Goal: Task Accomplishment & Management: Complete application form

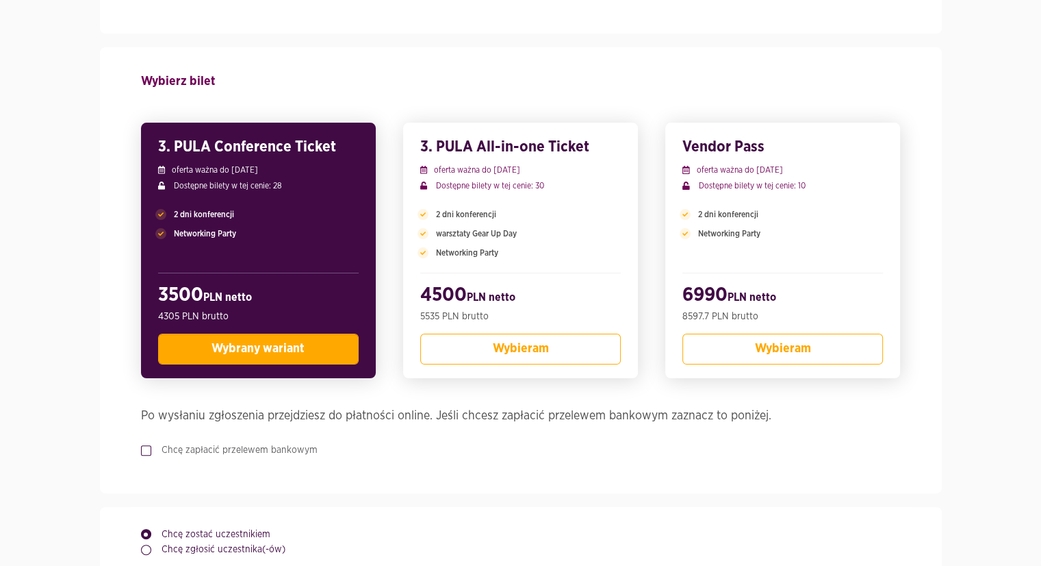
scroll to position [274, 0]
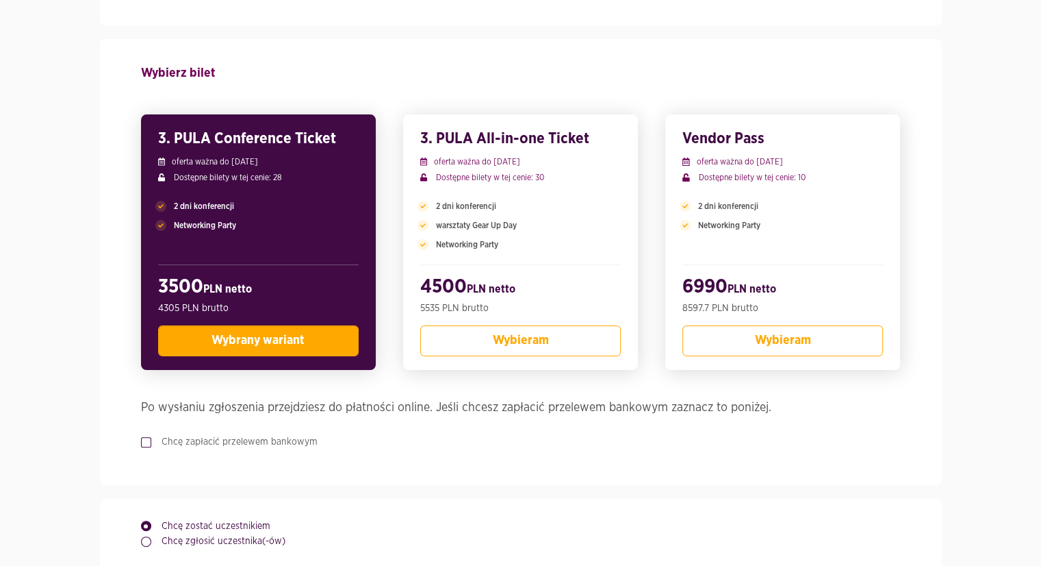
click at [151, 439] on label "Chcę zapłacić przelewem bankowym" at bounding box center [234, 442] width 166 height 14
click at [145, 439] on input "Chcę zapłacić przelewem bankowym" at bounding box center [144, 439] width 7 height 9
checkbox input "true"
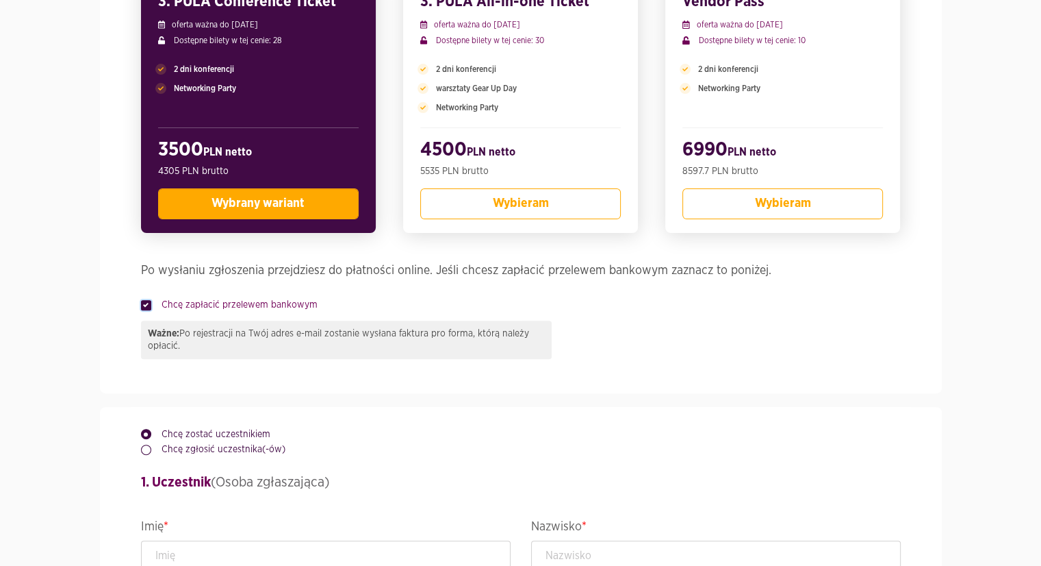
scroll to position [479, 0]
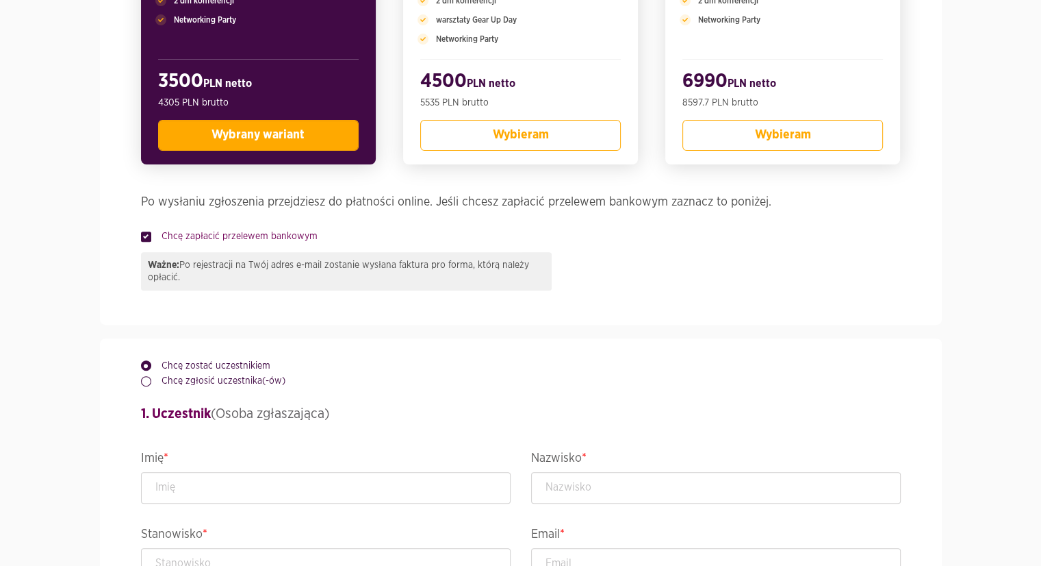
click at [151, 381] on label "Chcę zgłosić uczestnika(-ów)" at bounding box center [218, 381] width 134 height 14
click at [146, 381] on input "Chcę zgłosić uczestnika(-ów)" at bounding box center [144, 378] width 7 height 9
radio input "true"
radio input "false"
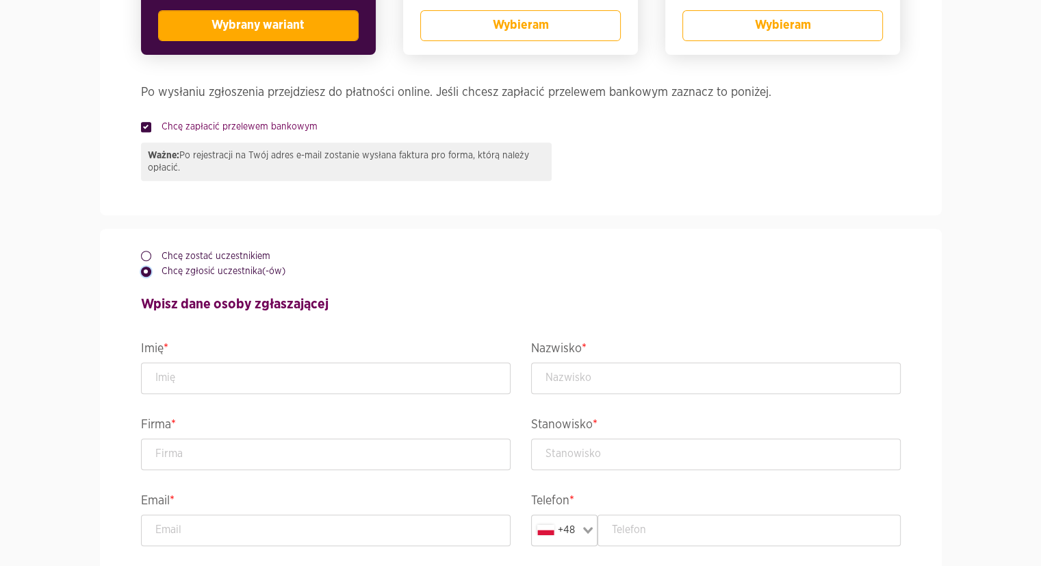
scroll to position [616, 0]
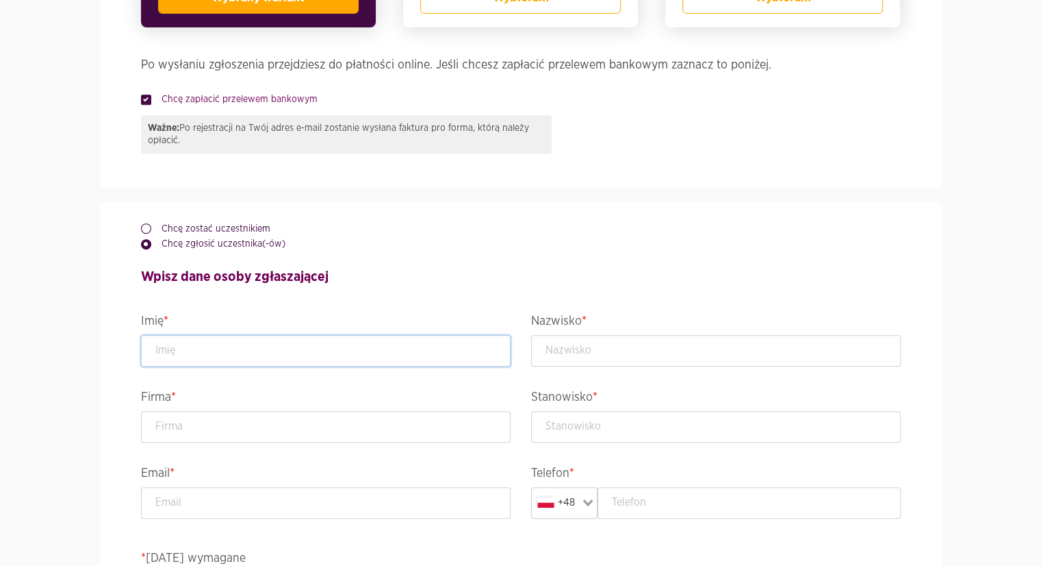
click at [237, 357] on input "text" at bounding box center [326, 350] width 370 height 31
click at [214, 505] on input "email" at bounding box center [326, 502] width 370 height 31
paste input "[PERSON_NAME][EMAIL_ADDRESS][DOMAIN_NAME]"
type input "[PERSON_NAME][EMAIL_ADDRESS][DOMAIN_NAME]"
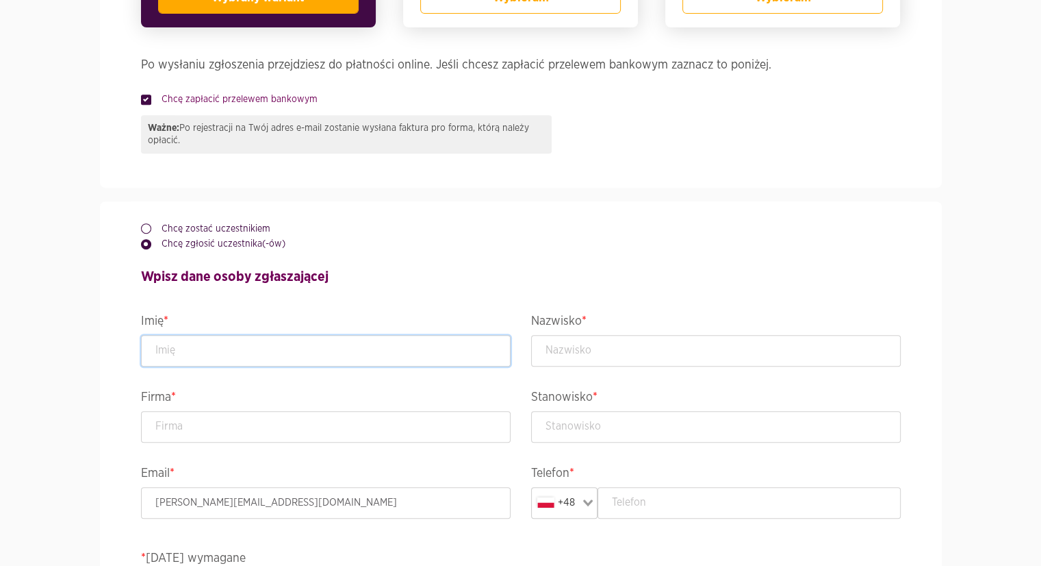
click at [225, 352] on input "text" at bounding box center [326, 350] width 370 height 31
type input "[PERSON_NAME]"
click at [588, 355] on input "text" at bounding box center [716, 350] width 370 height 31
type input "Potępa"
click at [383, 438] on input "text" at bounding box center [326, 426] width 370 height 31
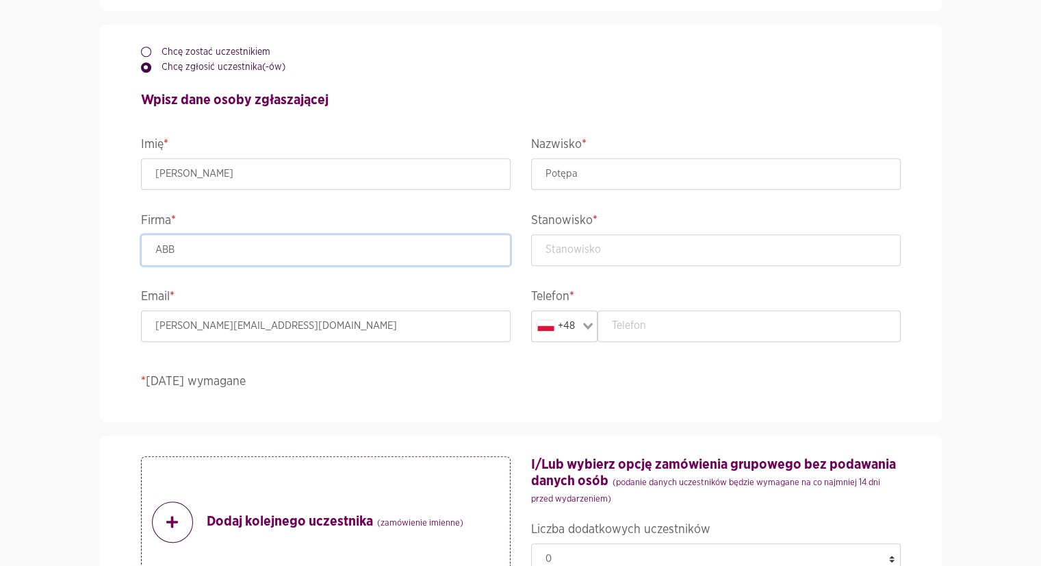
scroll to position [822, 0]
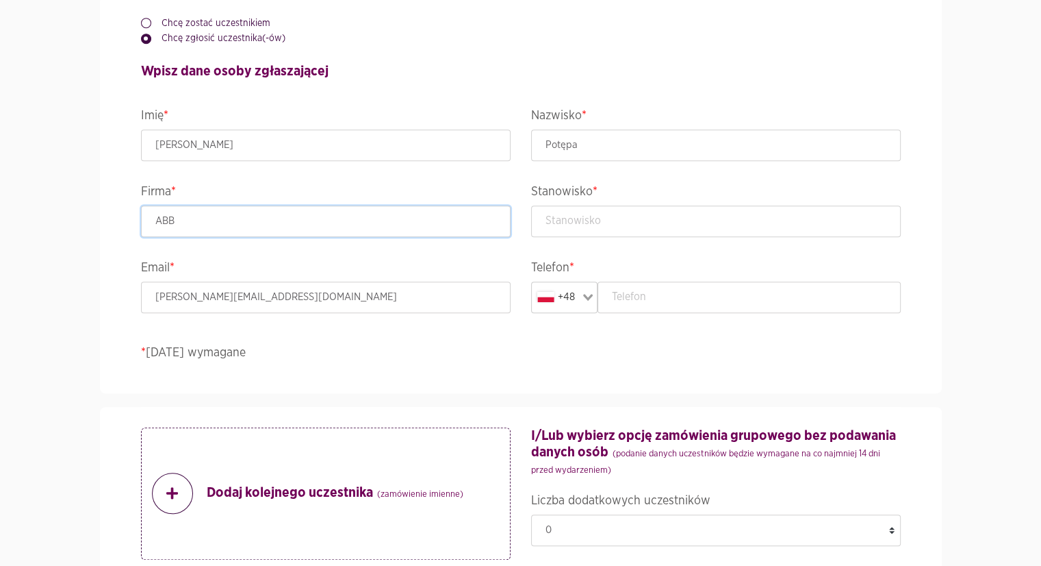
type input "ABB"
click at [588, 230] on input "text" at bounding box center [716, 220] width 370 height 31
paste input "ABBABB Full-time · 3 yrs 9 mosFull-time · 3 yrs 9 mos Cracow, [GEOGRAPHIC_DATA]…"
drag, startPoint x: 694, startPoint y: 220, endPoint x: 503, endPoint y: 223, distance: 191.1
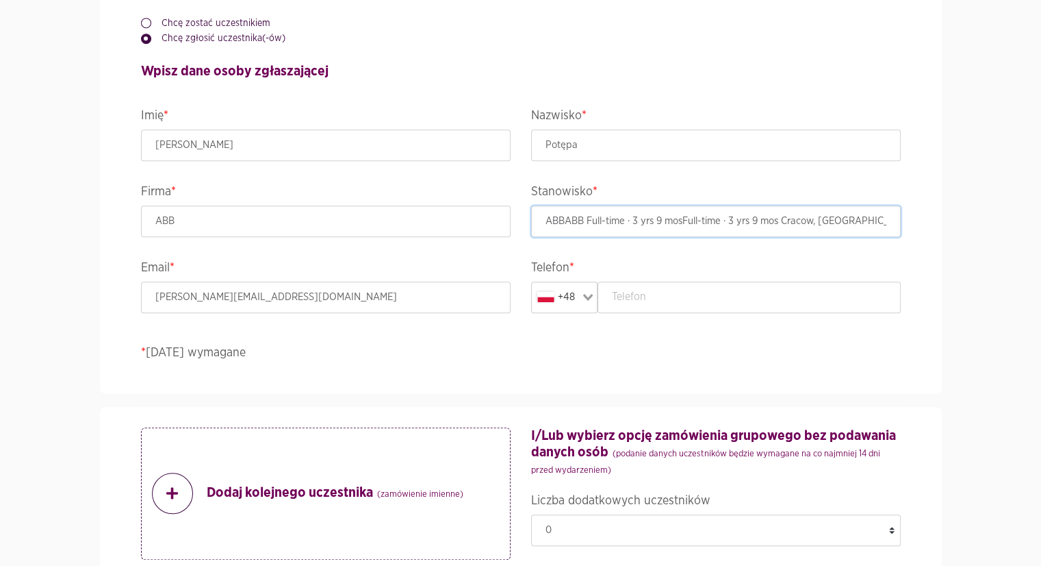
click at [503, 223] on div "Chcę zostać uczestnikiem Chcę zgłosić uczestnika(-ów) Wpisz dane osoby zgłaszaj…" at bounding box center [521, 194] width 781 height 397
type input "IS Depertment Manager for Change Control"
click at [84, 318] on section "Wydarzenie ACCELER8IT25 - ACCELER8IT 2025 Termin i lokalizacja [DATE]-[DATE] , …" at bounding box center [520, 538] width 1041 height 2534
click at [651, 299] on input "text" at bounding box center [749, 296] width 303 height 31
paste input "22 223 77 77"
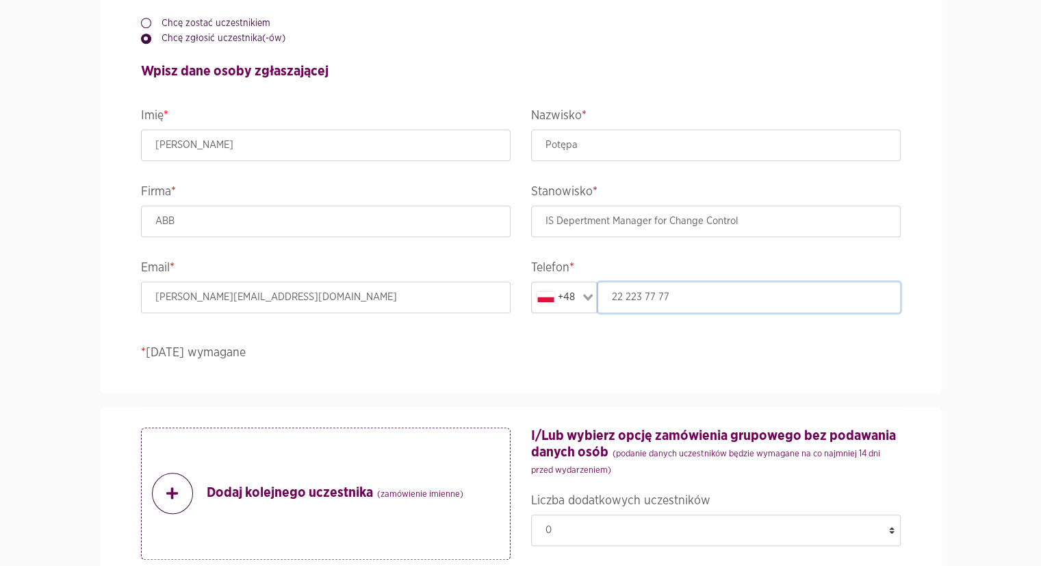
type input "22 223 77 77"
click at [660, 370] on div "Chcę zostać uczestnikiem Chcę zgłosić uczestnika(-ów) Wpisz dane osoby zgłaszaj…" at bounding box center [521, 194] width 781 height 397
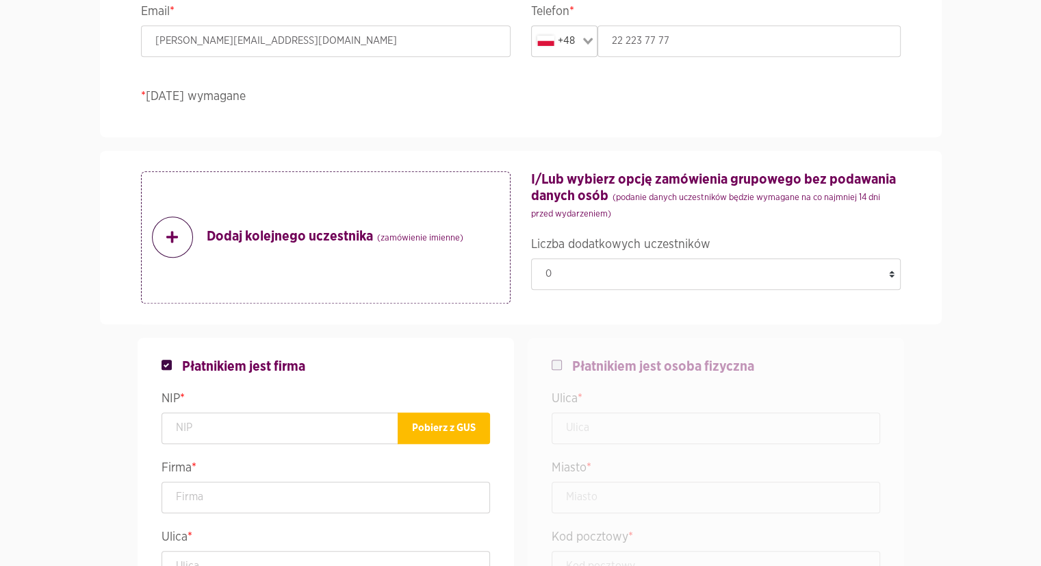
scroll to position [1096, 0]
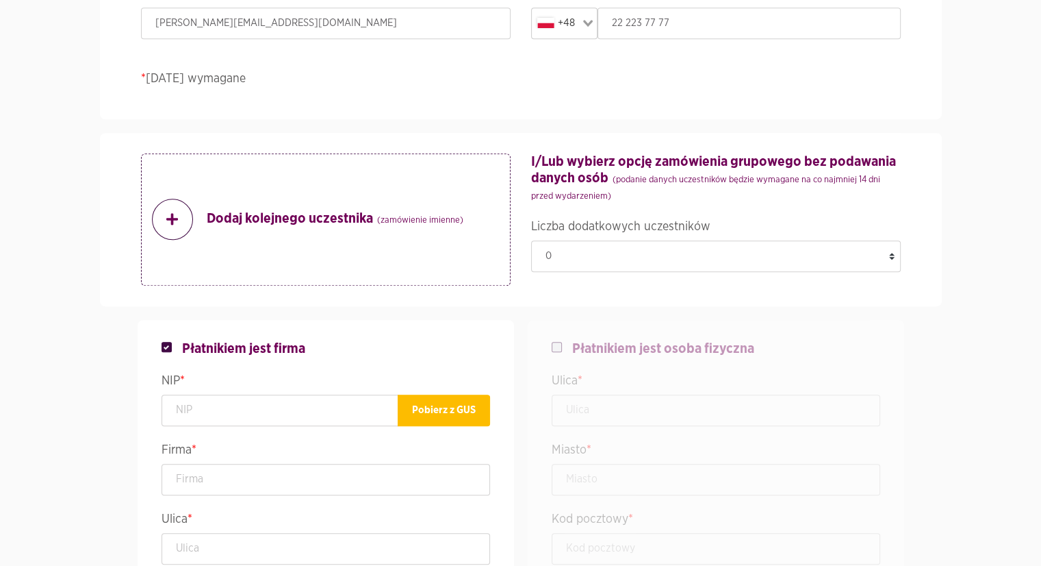
click at [285, 224] on strong "Dodaj kolejnego uczestnika (zamówienie imienne)" at bounding box center [335, 219] width 257 height 18
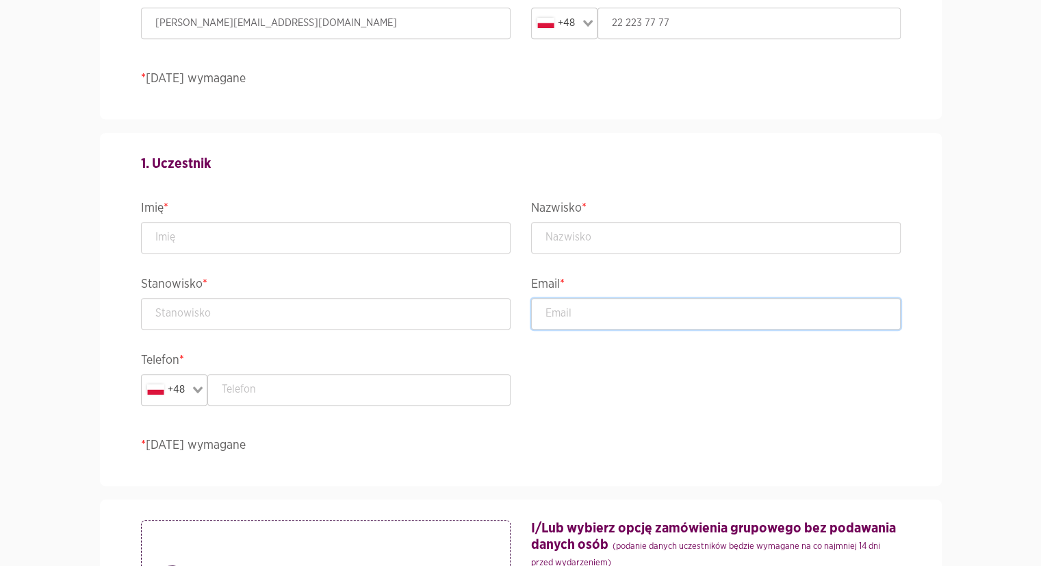
click at [596, 313] on input "email" at bounding box center [716, 313] width 370 height 31
paste input "[PERSON_NAME][EMAIL_ADDRESS][PERSON_NAME][DOMAIN_NAME]"
type input "[PERSON_NAME][EMAIL_ADDRESS][PERSON_NAME][DOMAIN_NAME]"
click at [224, 247] on input "text" at bounding box center [326, 237] width 370 height 31
type input "[PERSON_NAME]"
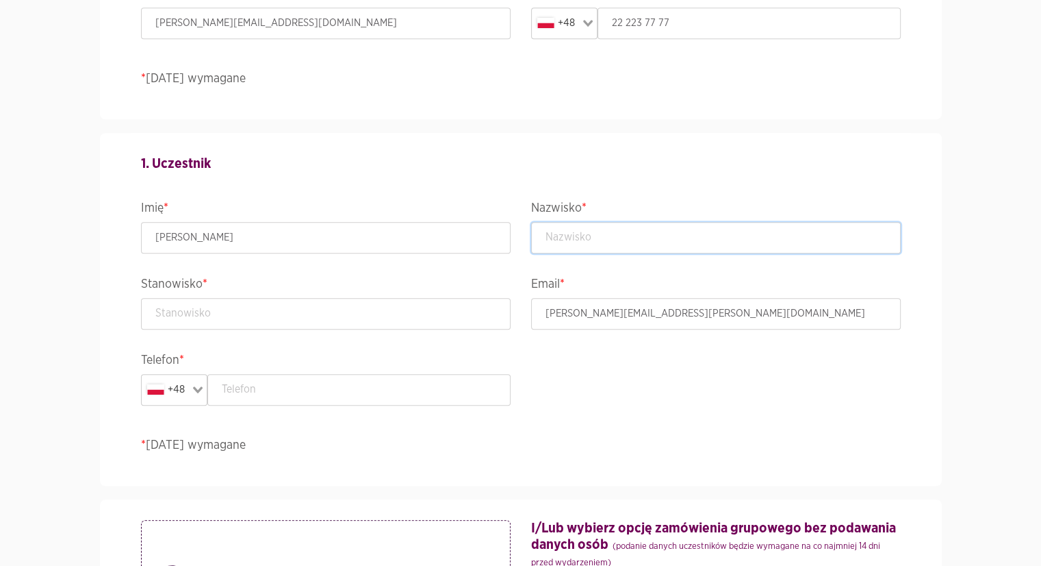
click at [646, 245] on input "text" at bounding box center [716, 237] width 370 height 31
type input "[PERSON_NAME]"
click at [374, 322] on input "text" at bounding box center [326, 313] width 370 height 31
paste input "Global Senior Process Specialist for Change Control"
type input "Global Senior Process Specialist for Change Control"
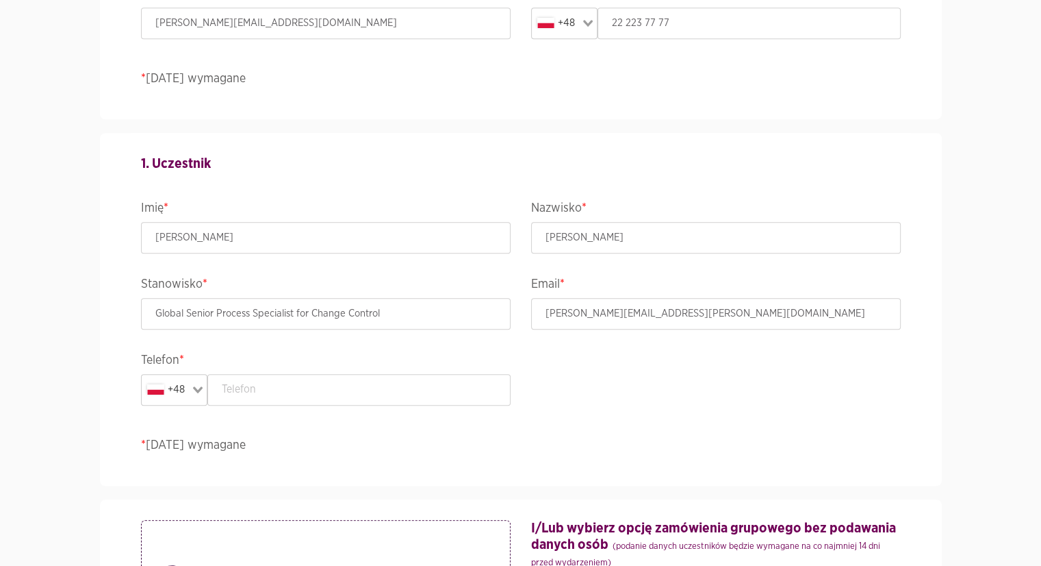
click at [40, 401] on section "Wydarzenie ACCELER8IT25 - ACCELER8IT 2025 Termin i lokalizacja [DATE]-[DATE] , …" at bounding box center [520, 498] width 1041 height 3003
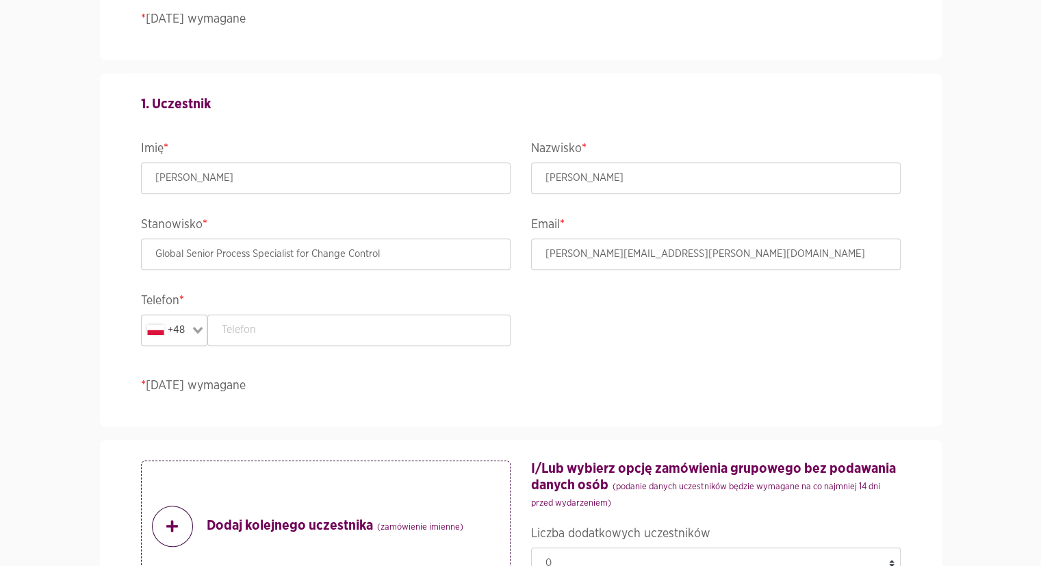
scroll to position [1233, 0]
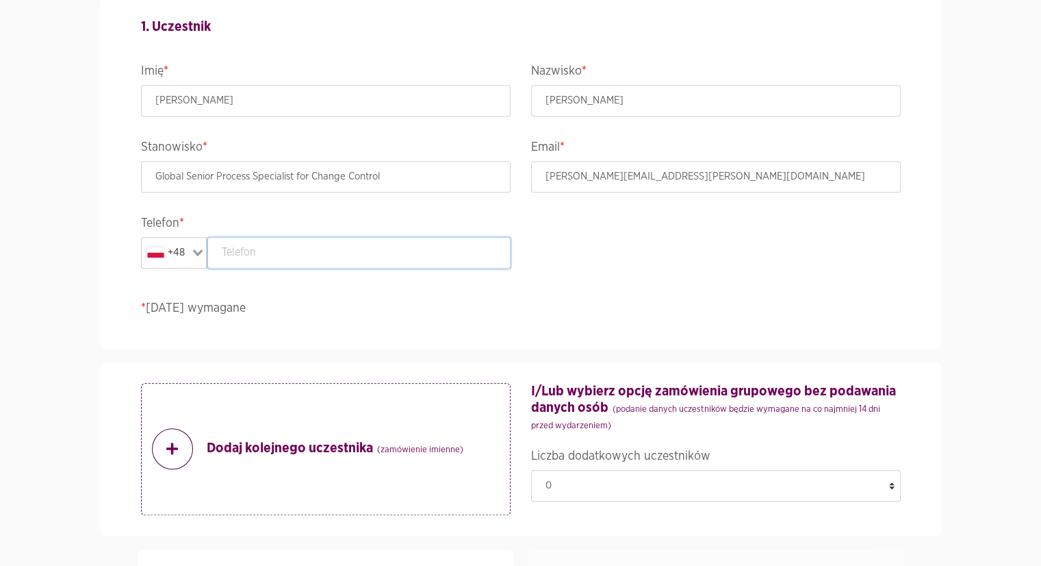
click at [314, 257] on input "text" at bounding box center [358, 252] width 303 height 31
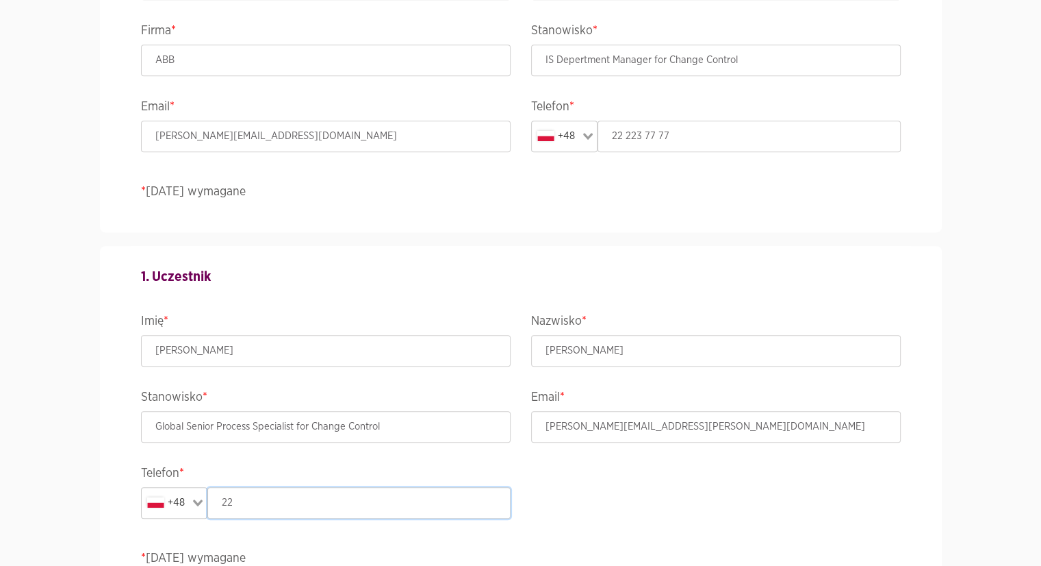
scroll to position [959, 0]
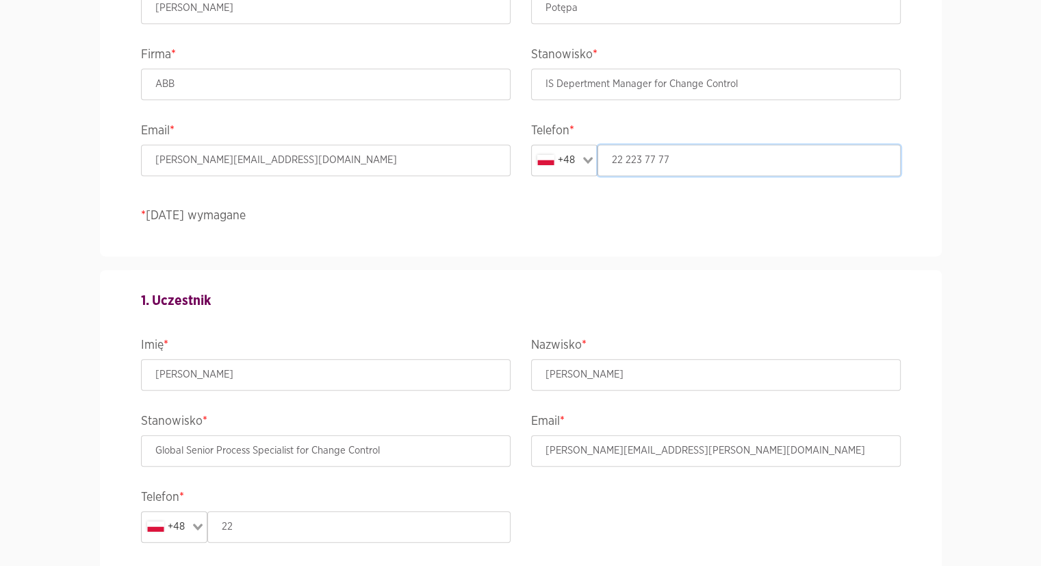
drag, startPoint x: 679, startPoint y: 160, endPoint x: 598, endPoint y: 163, distance: 80.8
click at [598, 163] on input "22 223 77 77" at bounding box center [749, 159] width 303 height 31
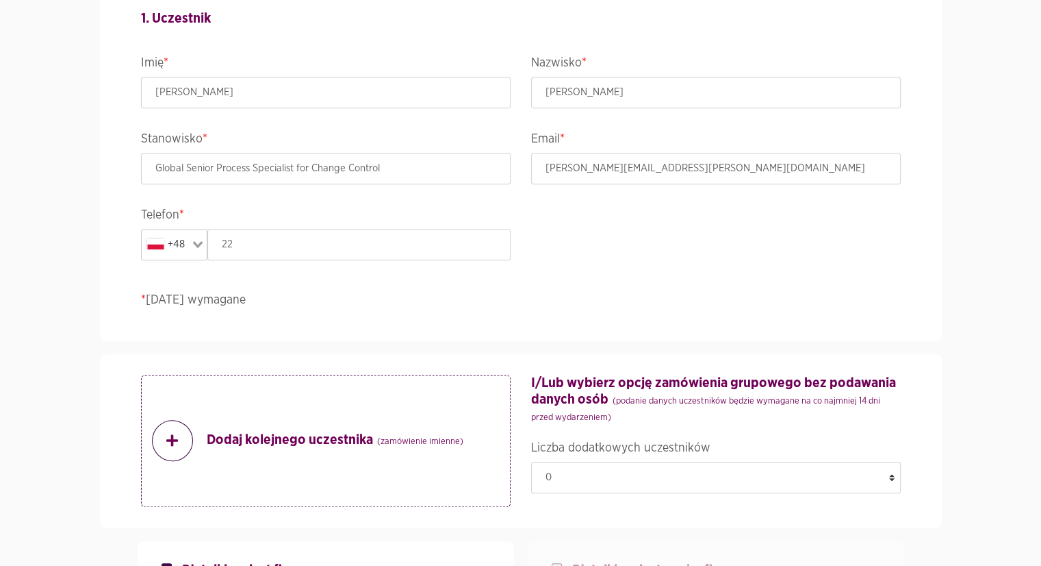
scroll to position [1301, 0]
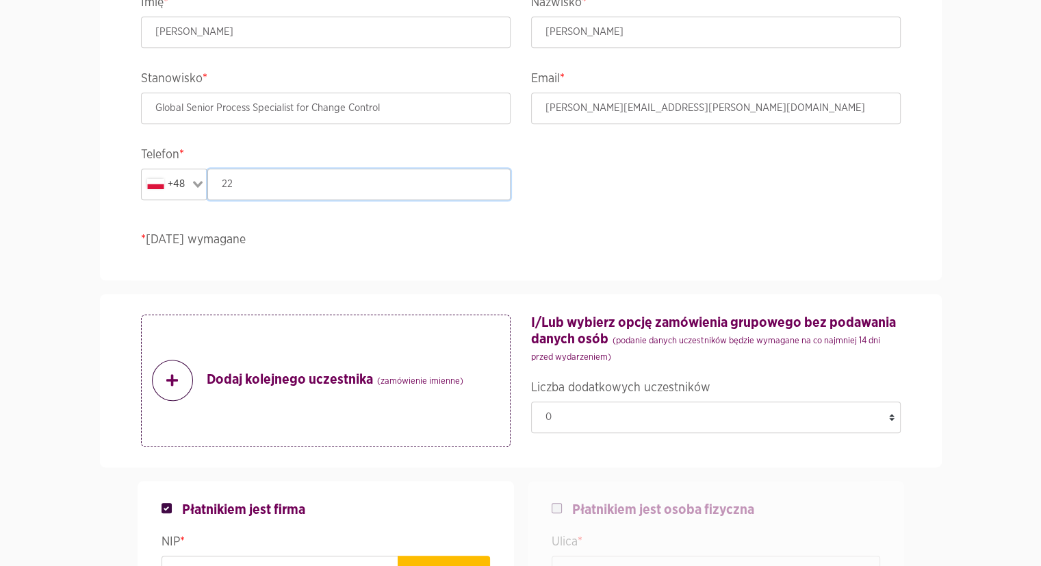
drag, startPoint x: 244, startPoint y: 191, endPoint x: 193, endPoint y: 191, distance: 50.7
click at [193, 191] on div "+48 Loading... 22" at bounding box center [326, 183] width 370 height 31
paste input "223 77 77"
type input "22 223 77 77"
click at [66, 238] on section "Wydarzenie ACCELER8IT25 - ACCELER8IT 2025 Termin i lokalizacja [DATE]-[DATE] , …" at bounding box center [520, 292] width 1041 height 3003
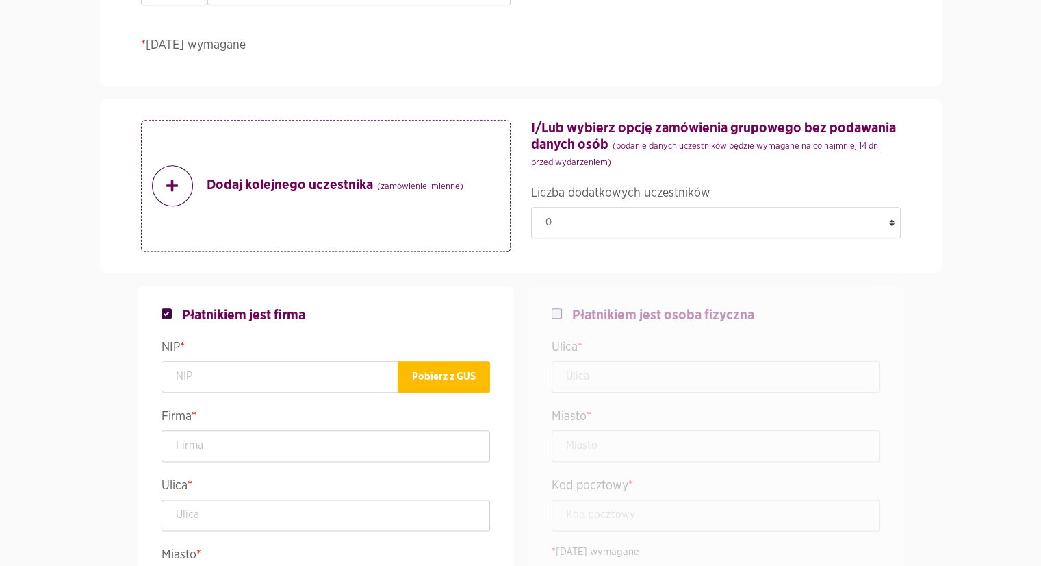
scroll to position [1506, 0]
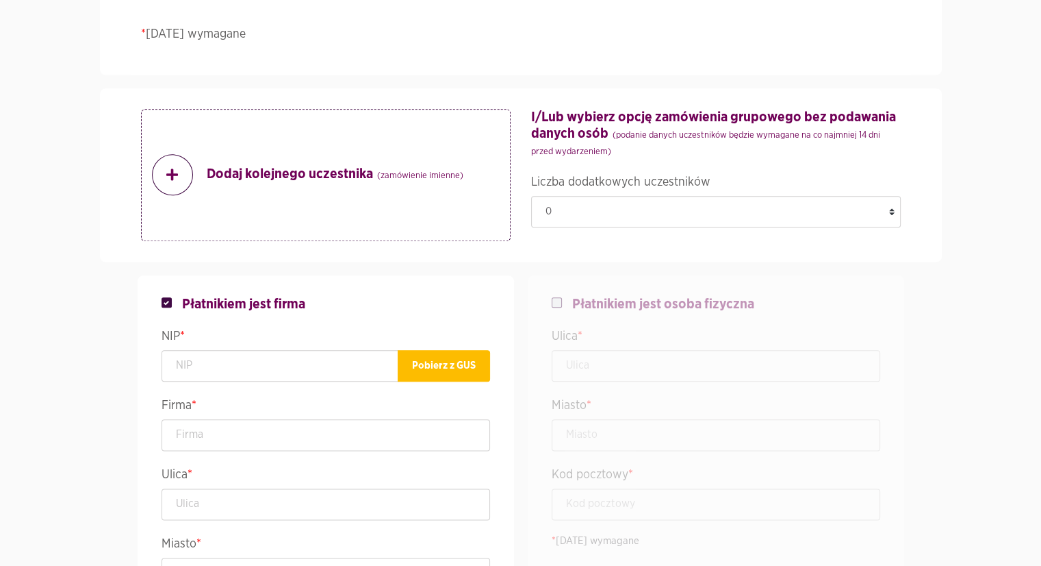
click at [45, 364] on section "Wydarzenie ACCELER8IT25 - ACCELER8IT 2025 Termin i lokalizacja [DATE]-[DATE] , …" at bounding box center [520, 87] width 1041 height 3003
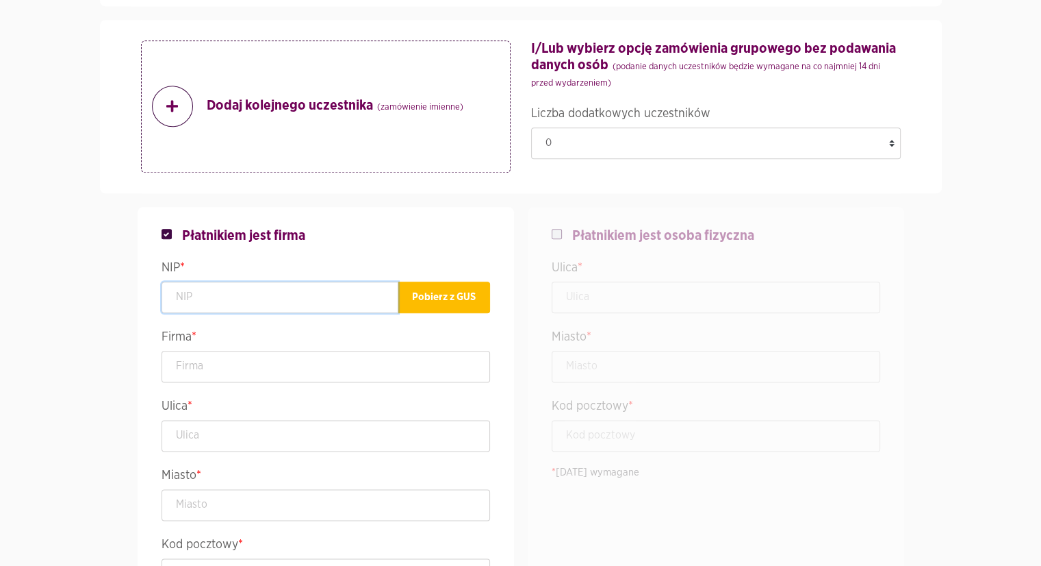
click at [281, 293] on input "text" at bounding box center [280, 296] width 237 height 31
type input "8711610955"
click at [433, 301] on button "Pobierz z GUS" at bounding box center [444, 296] width 92 height 31
click at [29, 442] on section "Wydarzenie ACCELER8IT25 - ACCELER8IT 2025 Termin i lokalizacja [DATE]-[DATE] , …" at bounding box center [520, 19] width 1041 height 3003
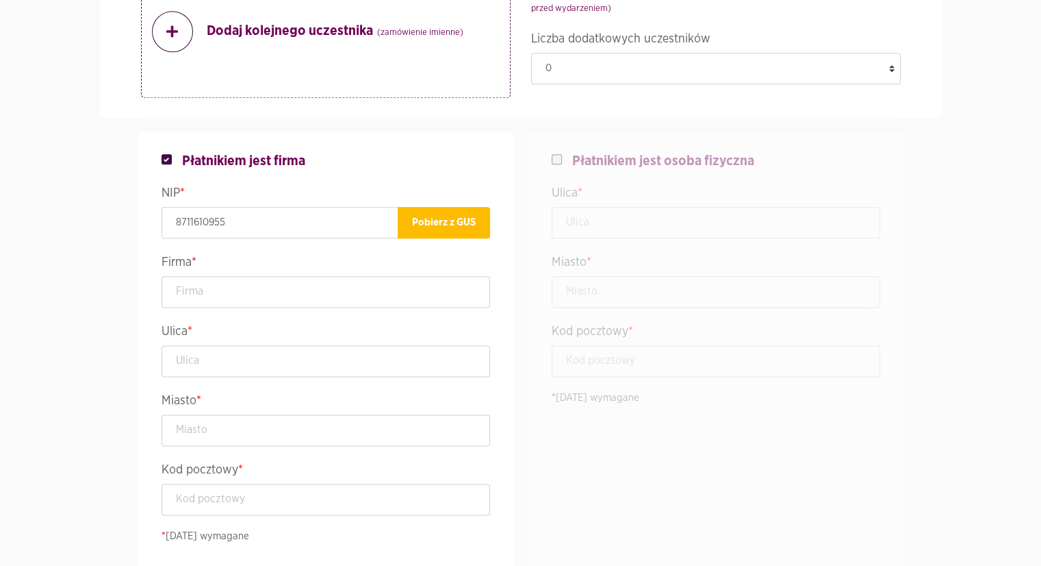
scroll to position [1643, 0]
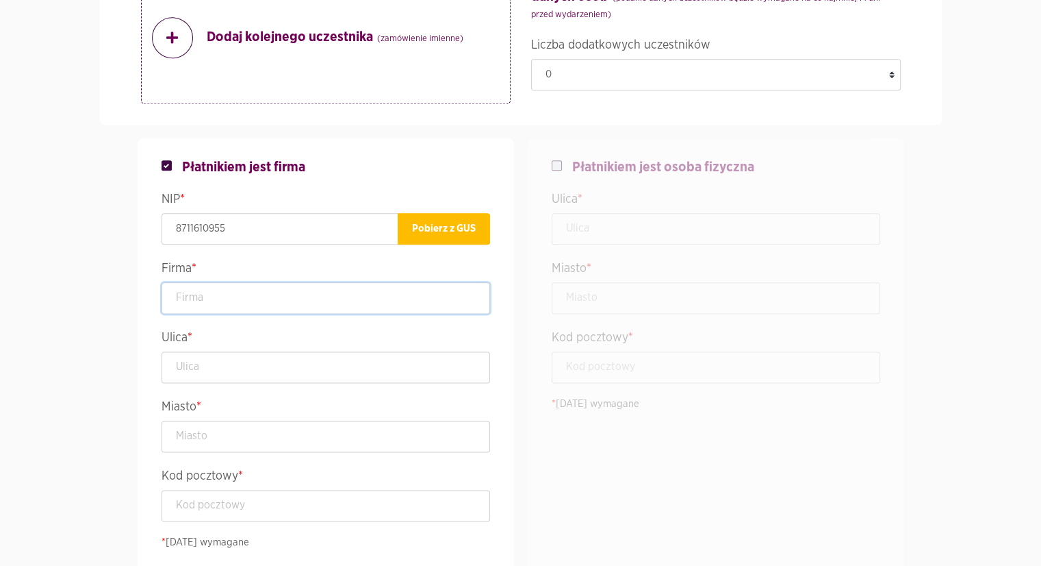
click at [257, 291] on input "text" at bounding box center [326, 297] width 329 height 31
click at [266, 294] on input "Employer Branding events" at bounding box center [326, 297] width 329 height 31
type input "Employer Branding Events"
click at [241, 363] on input "text" at bounding box center [326, 366] width 329 height 31
type input "Łazy"
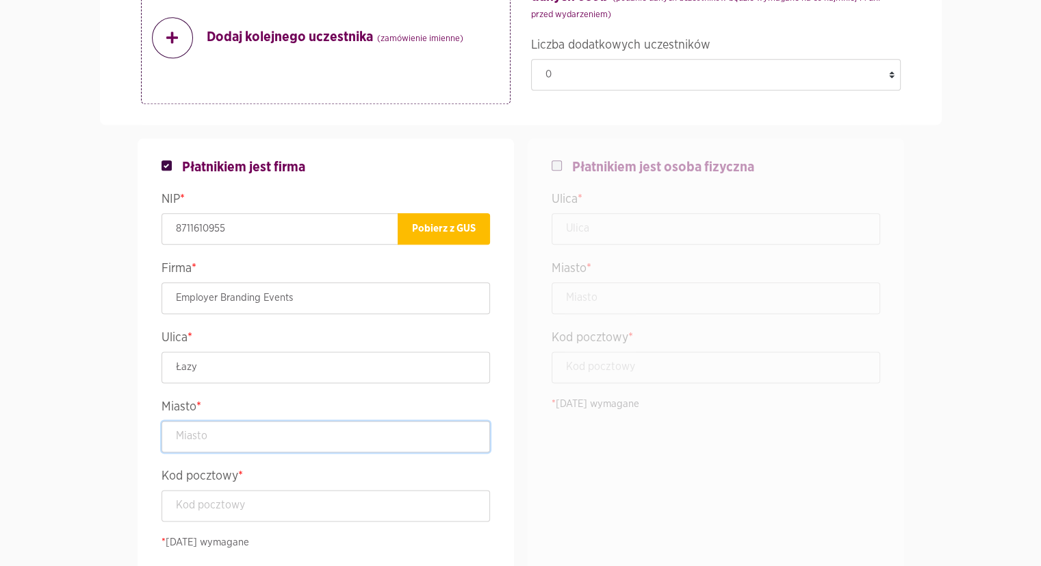
click at [225, 427] on input "text" at bounding box center [326, 435] width 329 height 31
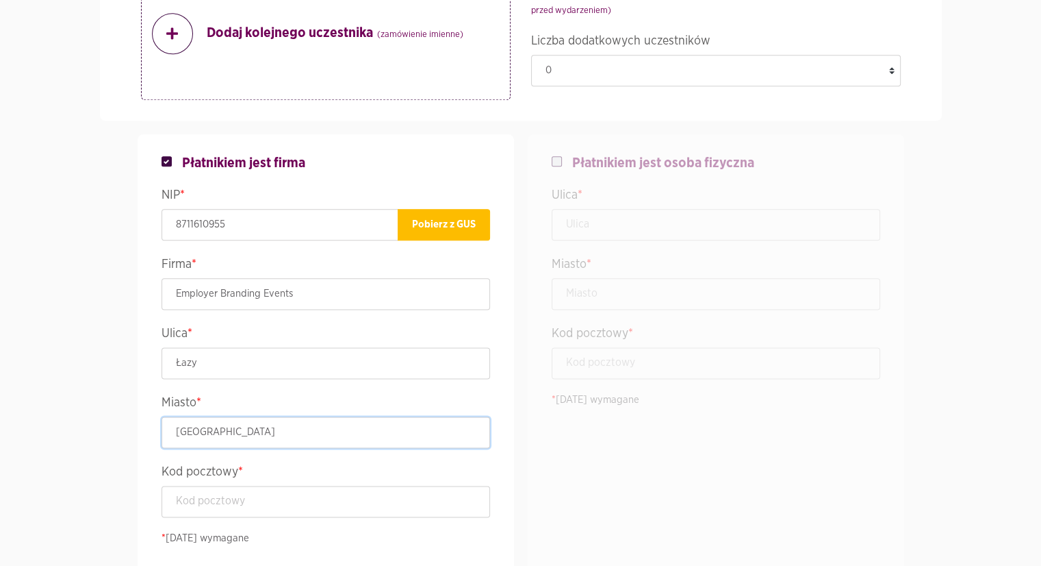
scroll to position [1780, 0]
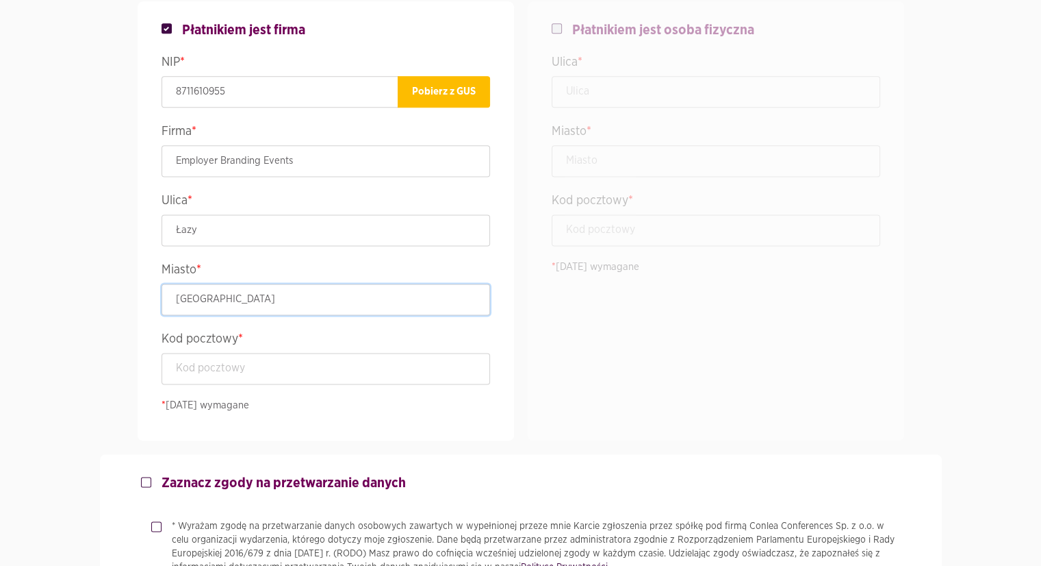
type input "[GEOGRAPHIC_DATA]"
click at [252, 360] on input "text" at bounding box center [326, 368] width 329 height 31
type input "32-048"
click at [263, 225] on input "Łazy" at bounding box center [326, 229] width 329 height 31
type input "Łazy 140c"
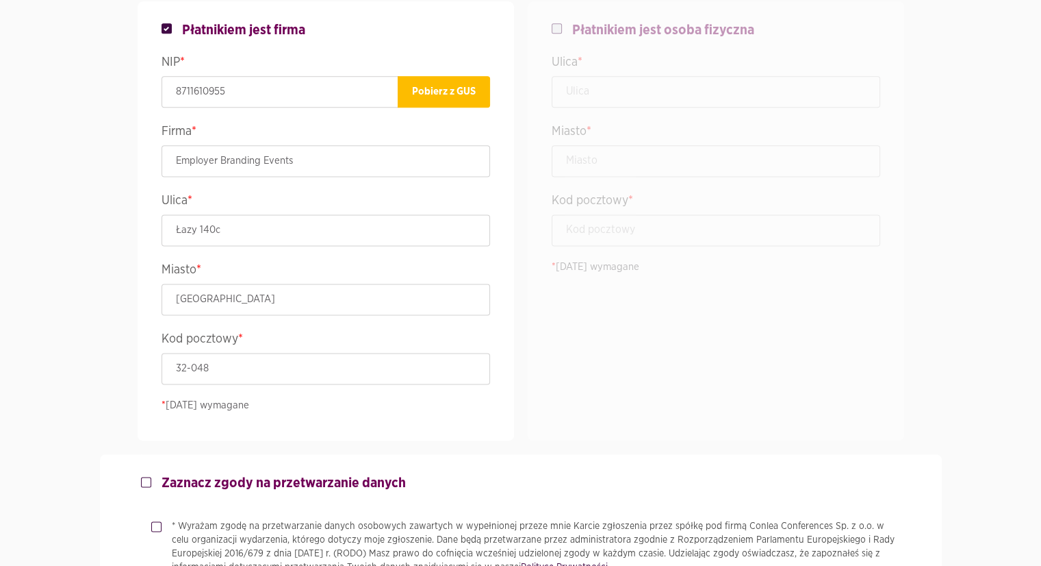
click at [614, 362] on div "Płatnikiem jest osoba fizyczna Ulica * Miasto * Kod pocztowy * * [DATE] wymagane" at bounding box center [716, 221] width 370 height 440
checkbox input "false"
checkbox input "true"
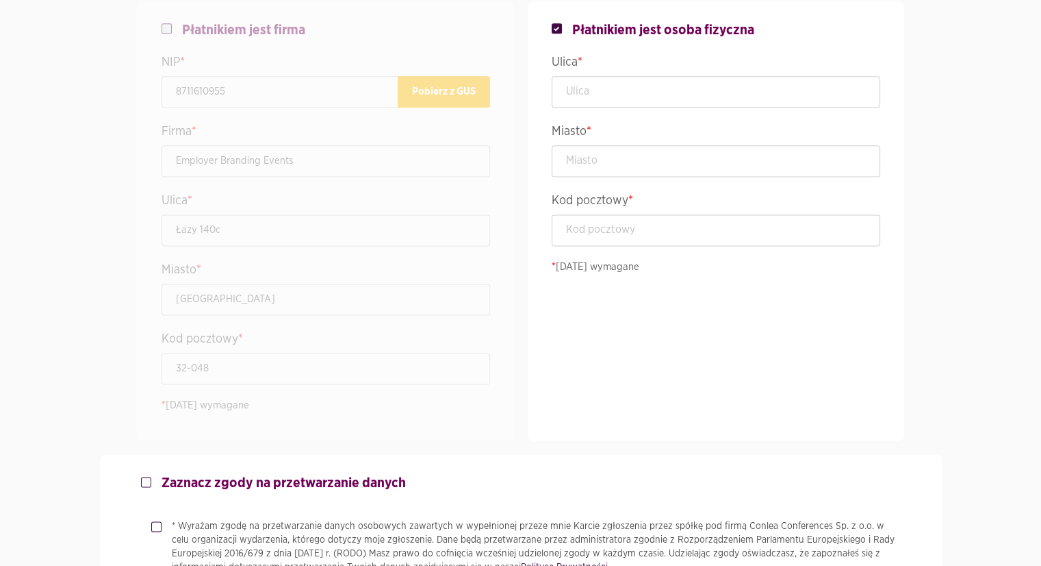
click at [172, 22] on label at bounding box center [177, 22] width 10 height 0
checkbox input "true"
checkbox input "false"
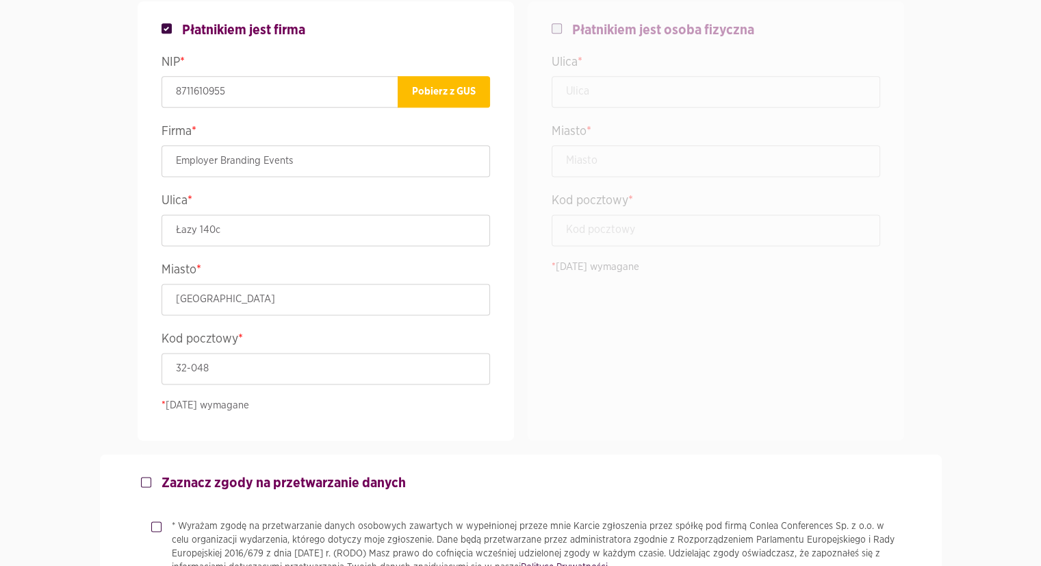
click at [624, 342] on div "Płatnikiem jest osoba fizyczna Ulica * Miasto * Kod pocztowy * * [DATE] wymagane" at bounding box center [716, 221] width 370 height 440
checkbox input "false"
checkbox input "true"
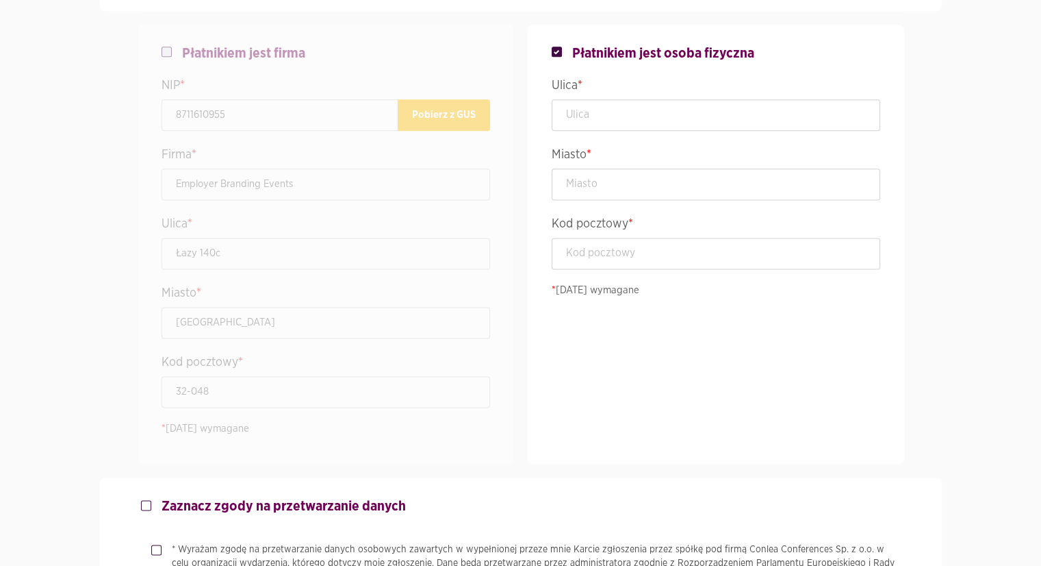
scroll to position [1643, 0]
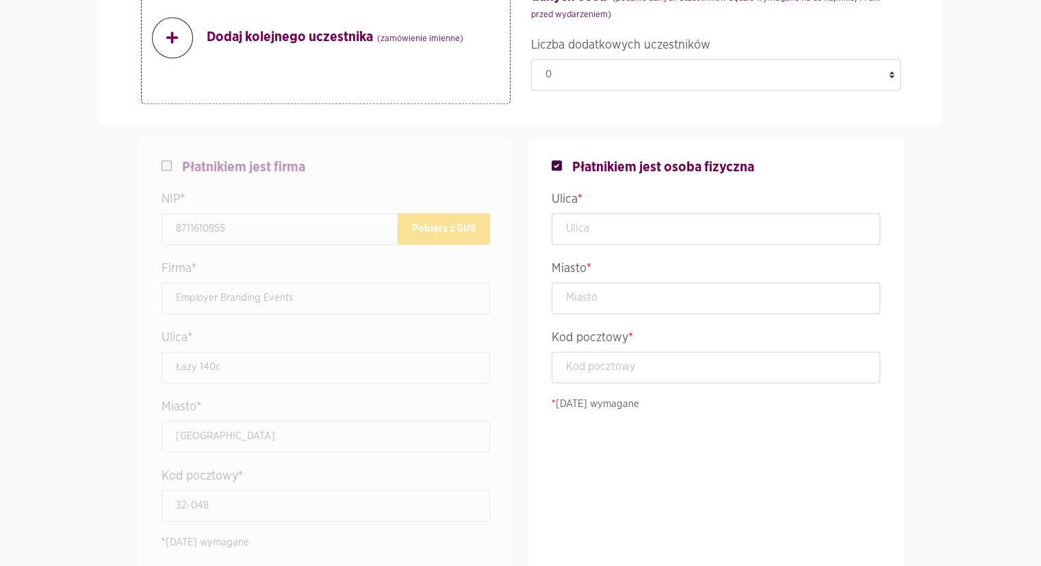
click at [172, 159] on label at bounding box center [177, 159] width 10 height 0
checkbox input "true"
checkbox input "false"
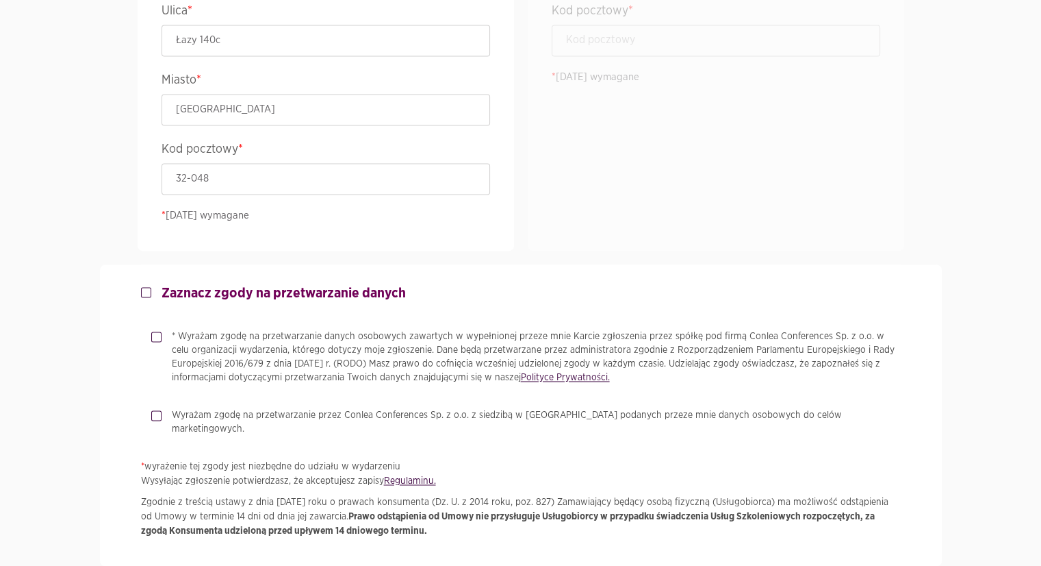
scroll to position [1986, 0]
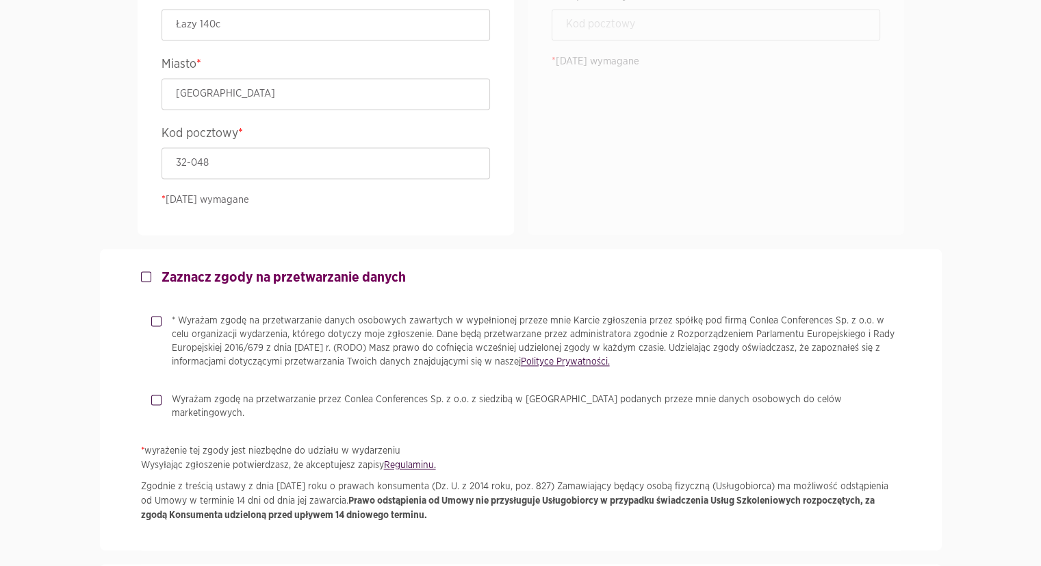
click at [162, 320] on label "* Wyrażam zgodę na przetwarzanie danych osobowych zawartych w wypełnionej przez…" at bounding box center [532, 341] width 740 height 55
click at [153, 320] on input "* Wyrażam zgodę na przetwarzanie danych osobowych zawartych w wypełnionej przez…" at bounding box center [154, 318] width 7 height 9
checkbox input "true"
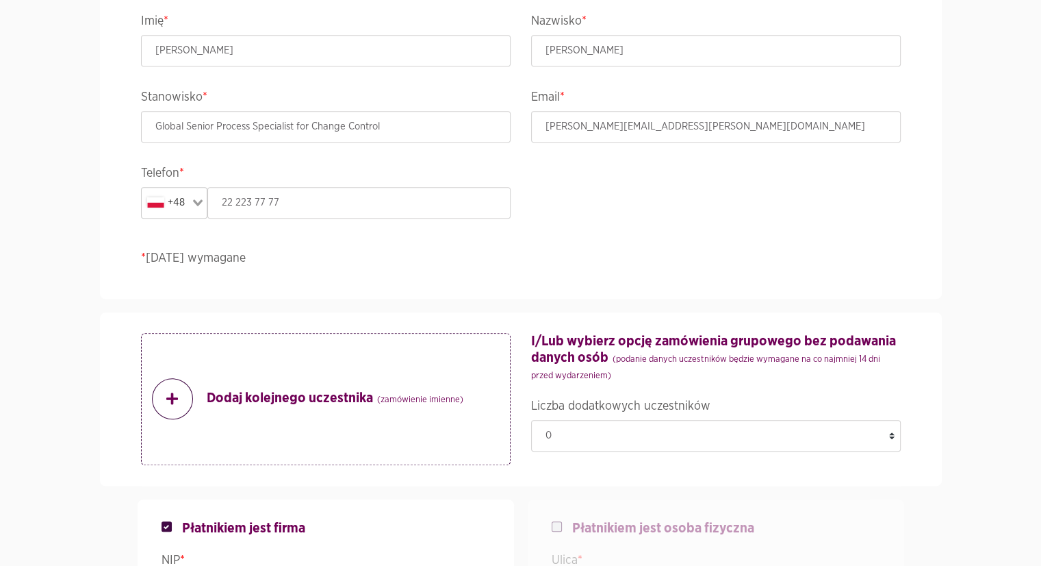
scroll to position [1239, 0]
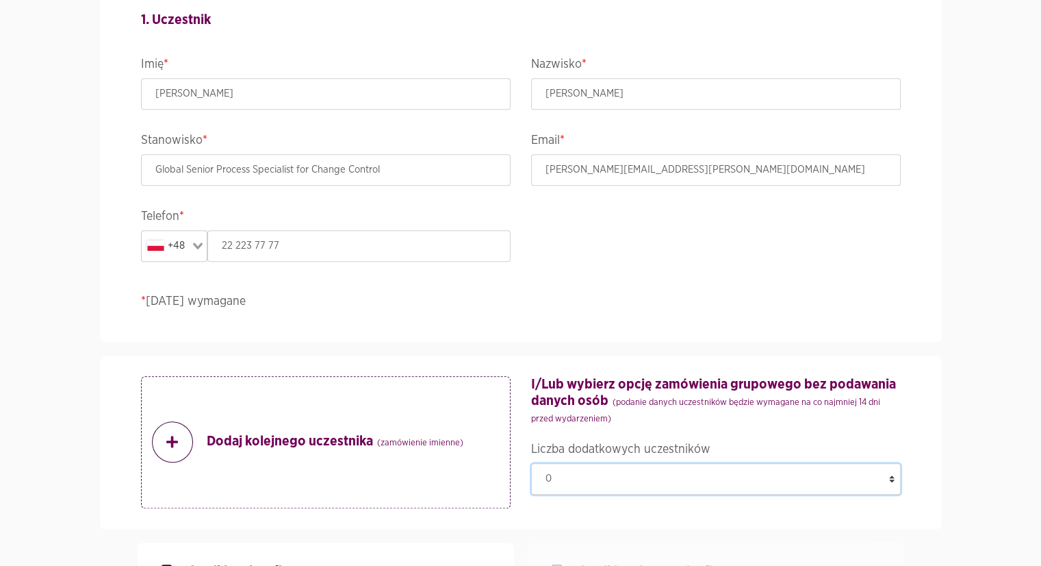
click at [893, 475] on select "0 1 2 3 4 5 6 7 8 9 10 11 12 13 14 15 16 17 18 19 20 21 22 23 24 25 26 27" at bounding box center [716, 478] width 370 height 31
select select "2"
click at [531, 491] on select "0 1 2 3 4 5 6 7 8 9 10 11 12 13 14 15 16 17 18 19 20 21 22 23 24 25 26 27" at bounding box center [716, 478] width 370 height 31
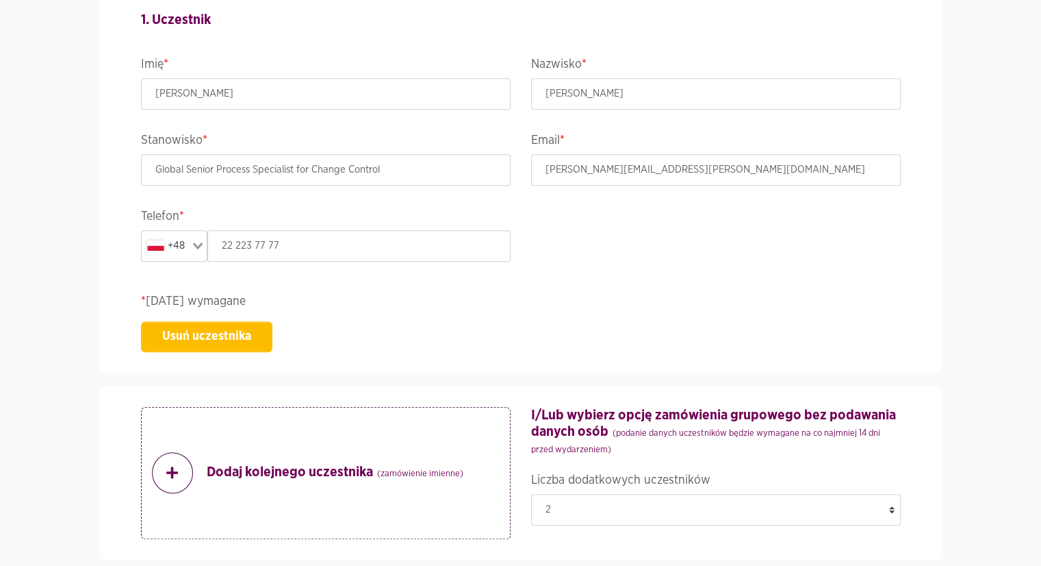
click at [910, 256] on div "1. Uczestnik Imię * [PERSON_NAME] * [PERSON_NAME] Stanowisko * Global Senior Pr…" at bounding box center [521, 180] width 781 height 383
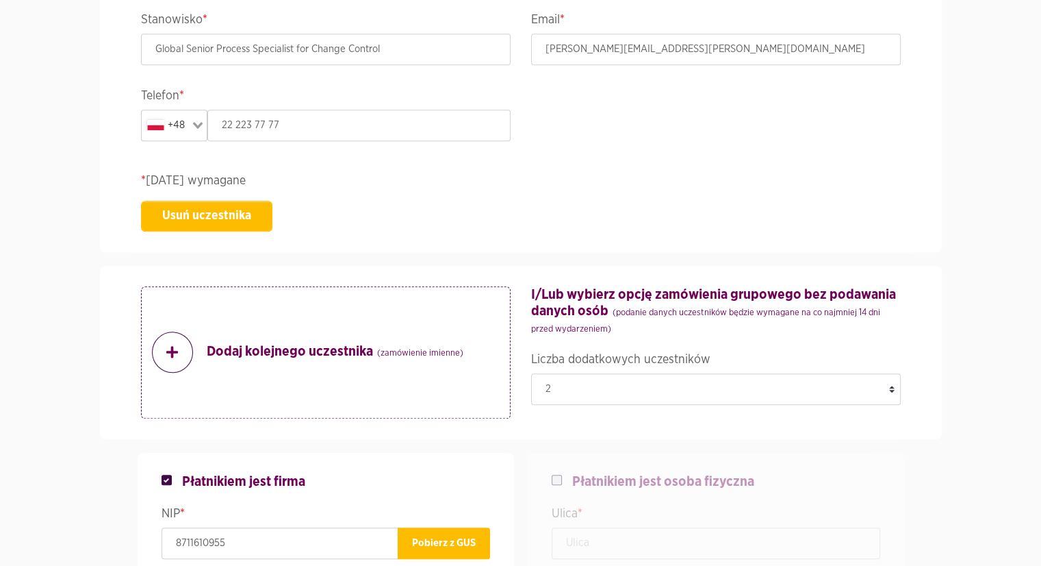
scroll to position [1376, 0]
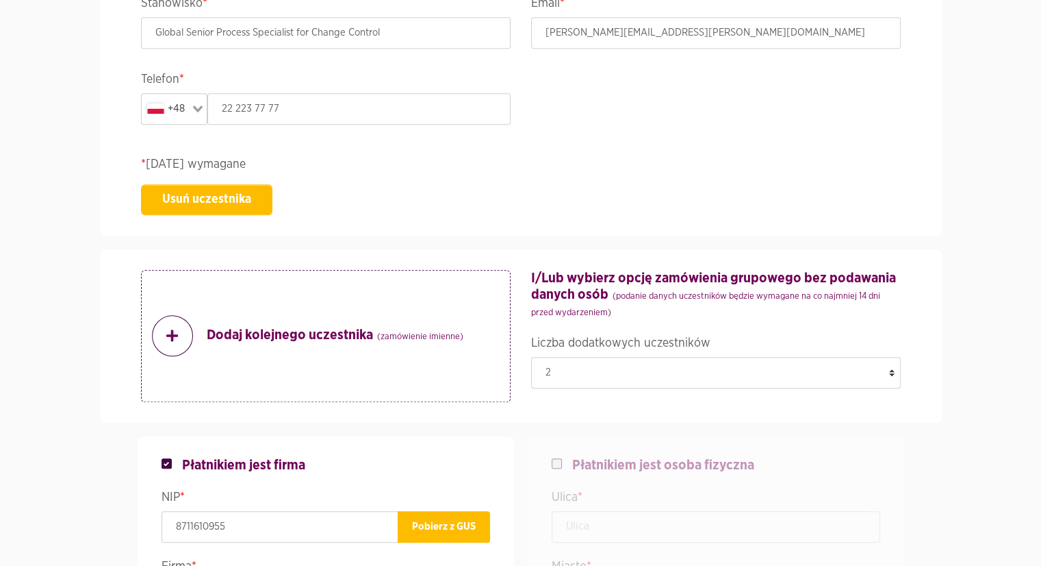
click at [222, 331] on strong "Dodaj kolejnego uczestnika (zamówienie imienne)" at bounding box center [335, 336] width 257 height 18
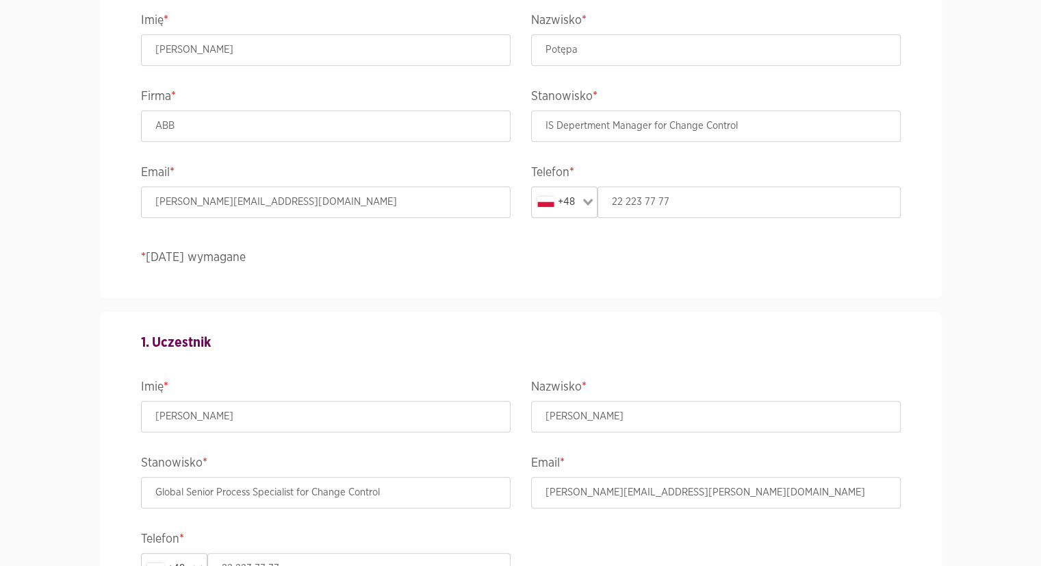
scroll to position [760, 0]
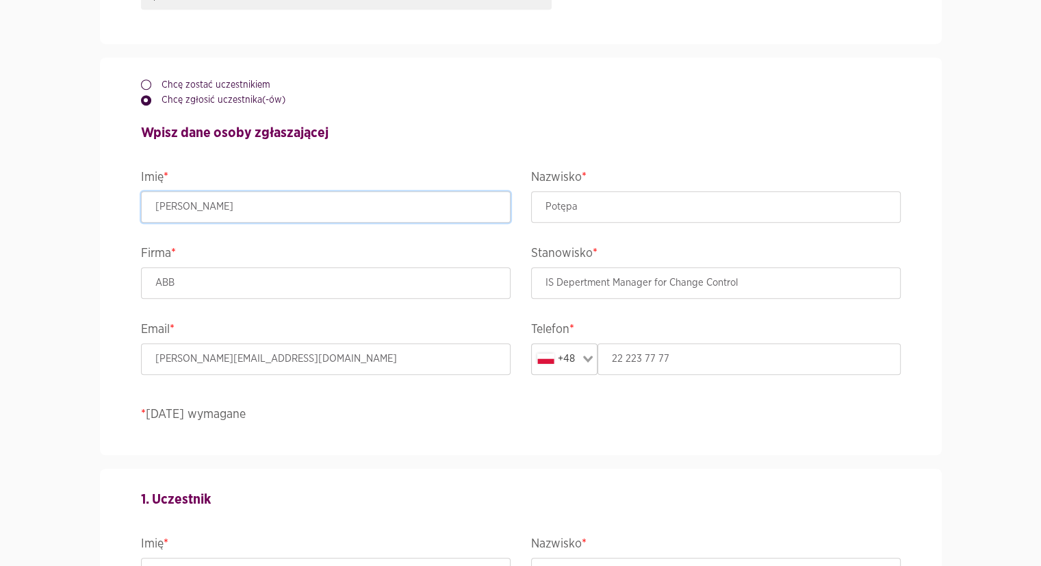
drag, startPoint x: 228, startPoint y: 200, endPoint x: 123, endPoint y: 204, distance: 105.5
click at [131, 204] on div "Chcę zostać uczestnikiem Chcę zgłosić uczestnika(-ów) Wpisz dane osoby zgłaszaj…" at bounding box center [521, 256] width 781 height 397
drag, startPoint x: 189, startPoint y: 215, endPoint x: 148, endPoint y: 207, distance: 41.9
click at [148, 207] on input "[PERSON_NAME]" at bounding box center [326, 206] width 370 height 31
type input "Ewelina"
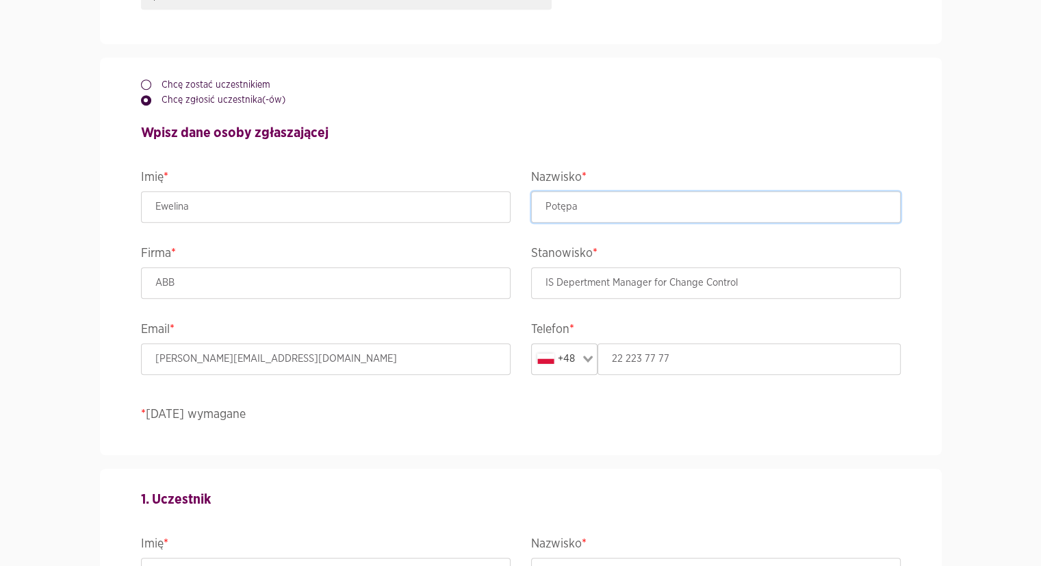
drag, startPoint x: 599, startPoint y: 210, endPoint x: 433, endPoint y: 210, distance: 165.7
click at [433, 210] on div "Chcę zostać uczestnikiem Chcę zgłosić uczestnika(-ów) Wpisz dane osoby zgłaszaj…" at bounding box center [521, 256] width 781 height 397
type input "Gwizdowska"
drag, startPoint x: 178, startPoint y: 285, endPoint x: 123, endPoint y: 285, distance: 54.8
click at [131, 285] on div "Chcę zostać uczestnikiem Chcę zgłosić uczestnika(-ów) Wpisz dane osoby zgłaszaj…" at bounding box center [521, 256] width 781 height 397
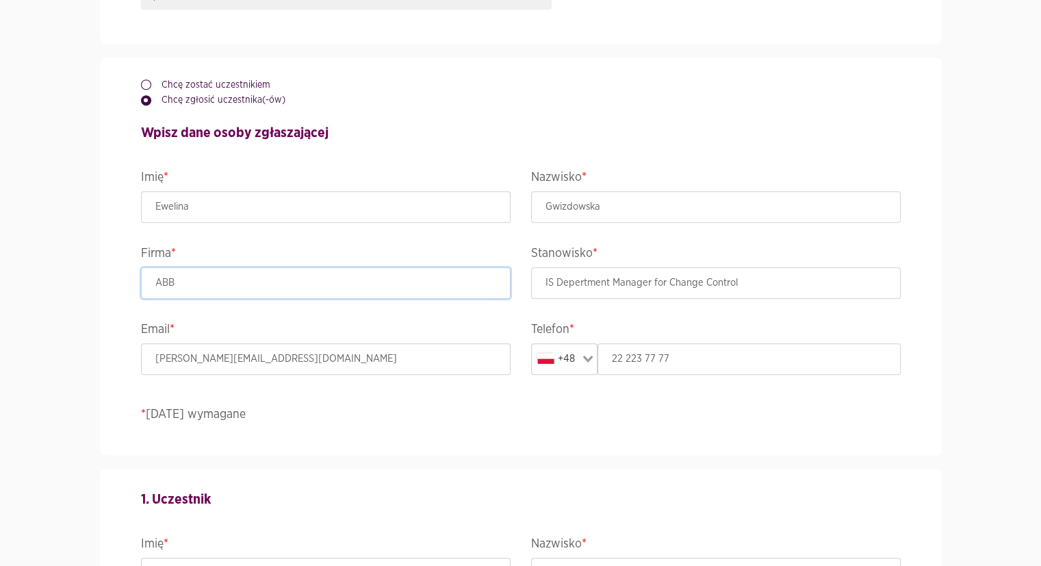
drag, startPoint x: 179, startPoint y: 286, endPoint x: 131, endPoint y: 286, distance: 47.9
click at [131, 286] on div "Firma * ABB" at bounding box center [326, 281] width 390 height 76
click at [247, 281] on input "Employer Branding events" at bounding box center [326, 282] width 370 height 31
type input "Employer Branding Events"
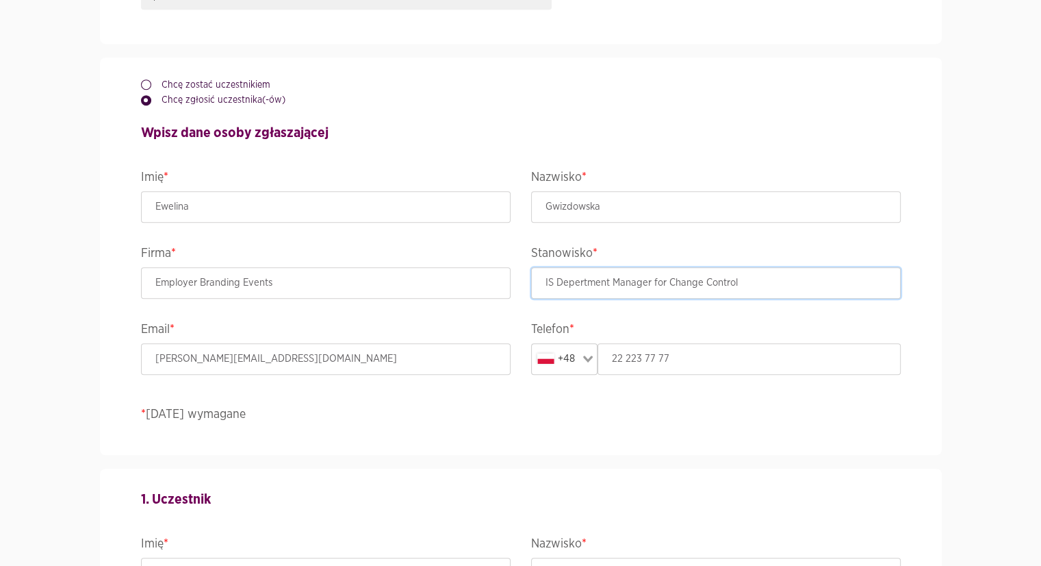
drag, startPoint x: 739, startPoint y: 280, endPoint x: 546, endPoint y: 291, distance: 193.4
click at [546, 291] on input "IS Depertment Manager for Change Control" at bounding box center [716, 282] width 370 height 31
type input "Właściciel"
drag, startPoint x: 294, startPoint y: 357, endPoint x: 142, endPoint y: 359, distance: 152.7
click at [142, 359] on input "[PERSON_NAME][EMAIL_ADDRESS][DOMAIN_NAME]" at bounding box center [326, 358] width 370 height 31
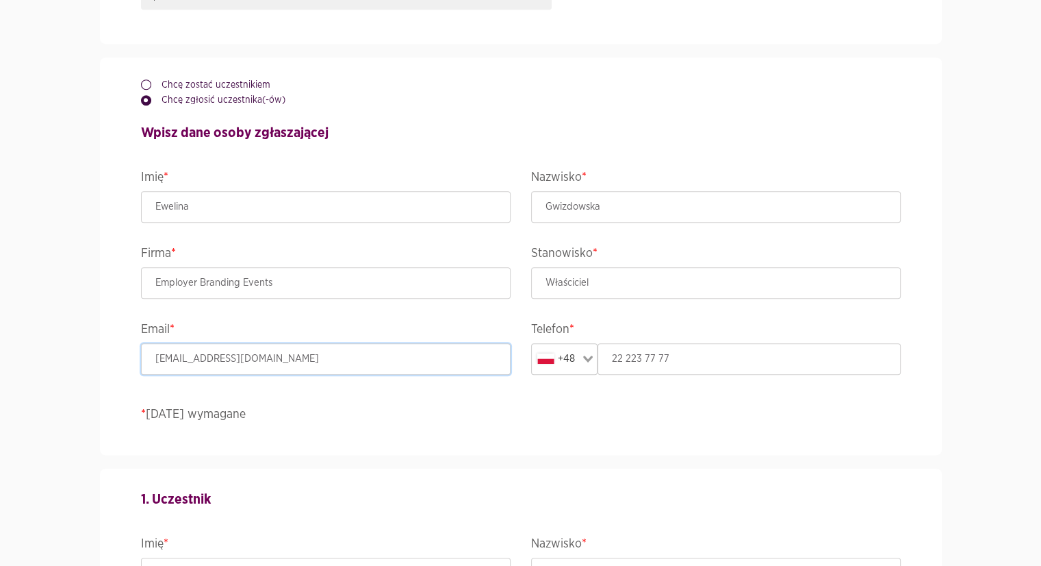
type input "[EMAIL_ADDRESS][DOMAIN_NAME]"
drag, startPoint x: 720, startPoint y: 351, endPoint x: 586, endPoint y: 362, distance: 134.0
click at [586, 362] on div "+48 Loading... 22 223 77 77" at bounding box center [716, 358] width 370 height 31
type input "508201555"
click at [581, 394] on div "Chcę zostać uczestnikiem Chcę zgłosić uczestnika(-ów) Wpisz dane osoby zgłaszaj…" at bounding box center [521, 256] width 781 height 397
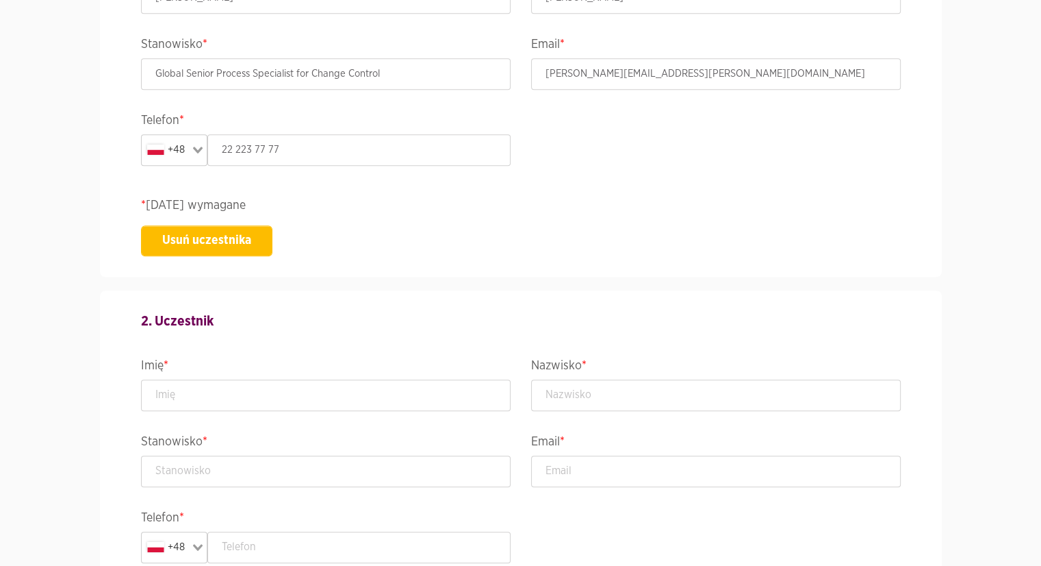
scroll to position [1376, 0]
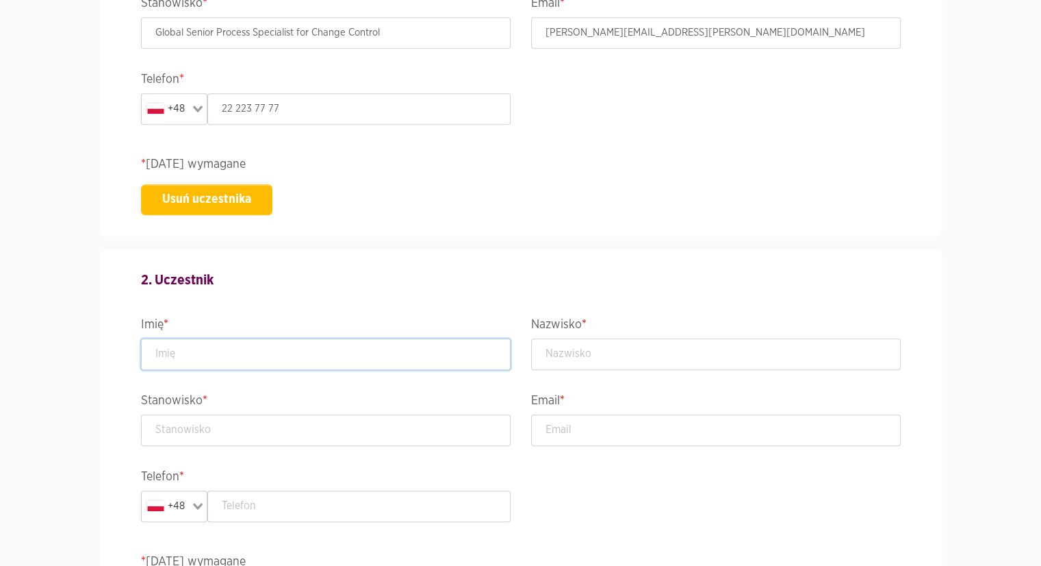
click at [259, 361] on input "text" at bounding box center [326, 353] width 370 height 31
click at [624, 431] on input "email" at bounding box center [716, 429] width 370 height 31
paste input "[PERSON_NAME][EMAIL_ADDRESS][DOMAIN_NAME]"
type input "[PERSON_NAME][EMAIL_ADDRESS][DOMAIN_NAME]"
click at [227, 354] on input "text" at bounding box center [326, 353] width 370 height 31
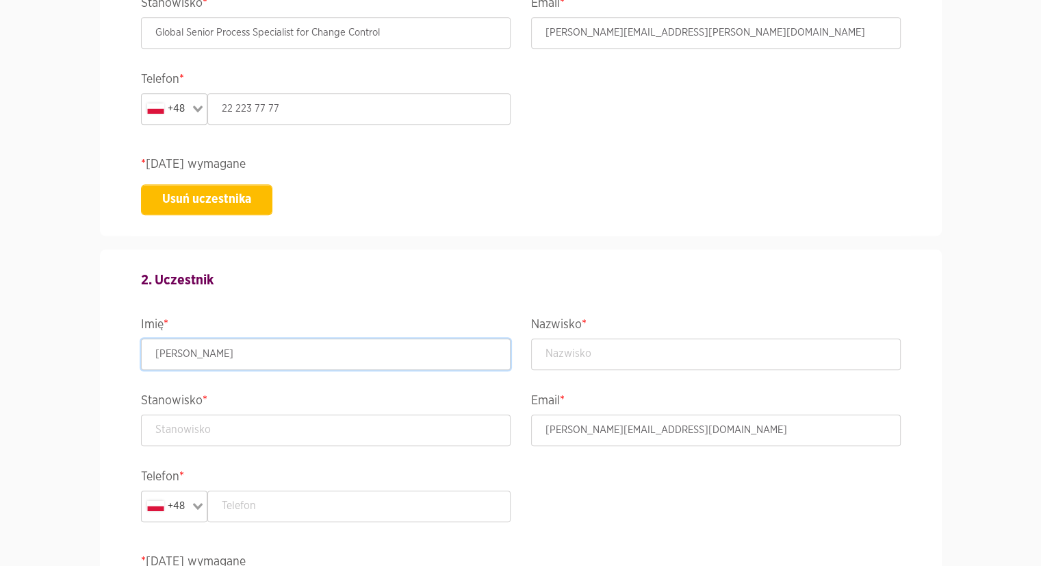
type input "[PERSON_NAME]"
click at [592, 344] on input "text" at bounding box center [716, 353] width 370 height 31
type input "Potępa"
click at [338, 430] on input "text" at bounding box center [326, 429] width 370 height 31
click at [231, 426] on input "text" at bounding box center [326, 429] width 370 height 31
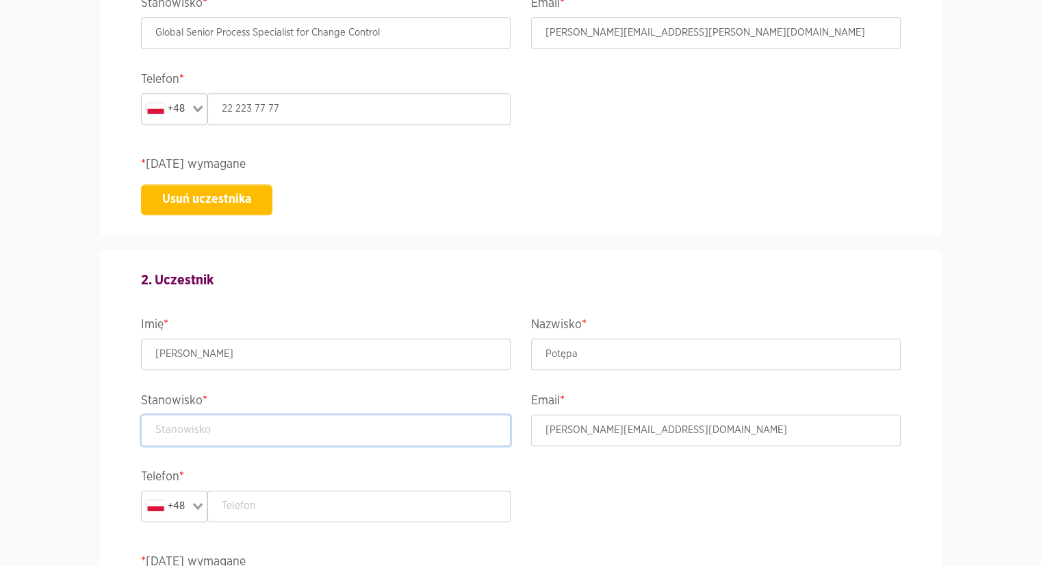
paste input "ABBABB Full-time · 3 yrs 9 mosFull-time · 3 yrs 9 mos Cracow, [GEOGRAPHIC_DATA]…"
click at [235, 424] on input "ABBABB Full-time · 3 yrs 9 mosFull-time · 3 yrs 9 mos Cracow, [GEOGRAPHIC_DATA]…" at bounding box center [326, 429] width 370 height 31
drag, startPoint x: 305, startPoint y: 425, endPoint x: 138, endPoint y: 414, distance: 166.8
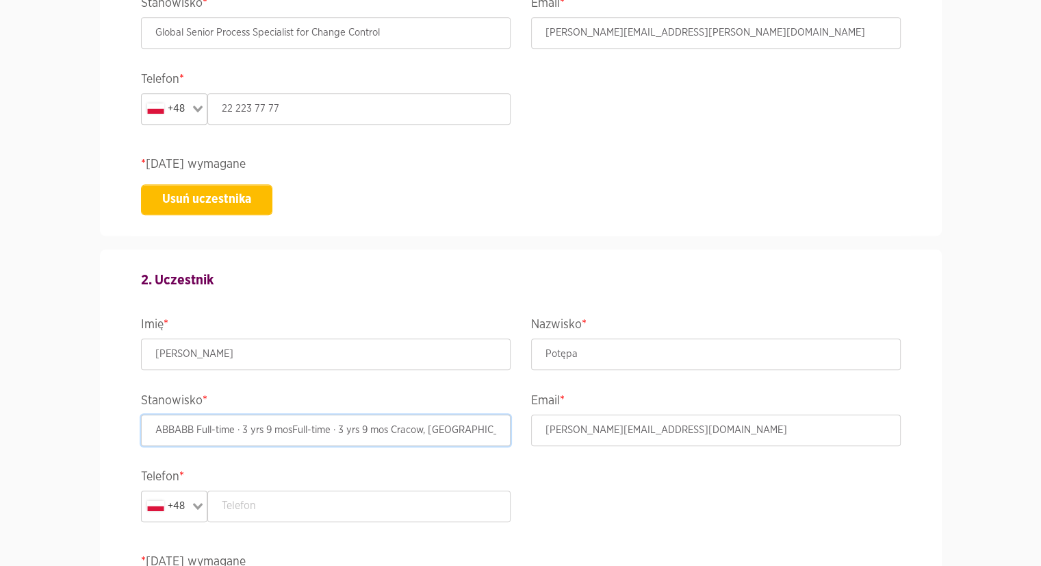
click at [138, 414] on div "Stanowisko * ABBABB Full-time · 3 yrs 9 mosFull-time · 3 yrs 9 [PERSON_NAME], […" at bounding box center [326, 428] width 390 height 76
type input "IS Depertment Manager for Change Control"
click at [45, 401] on section "Wydarzenie ACCELER8IT25 - ACCELER8IT 2025 Termin i lokalizacja [DATE]-[DATE] , …" at bounding box center [520, 467] width 1041 height 3502
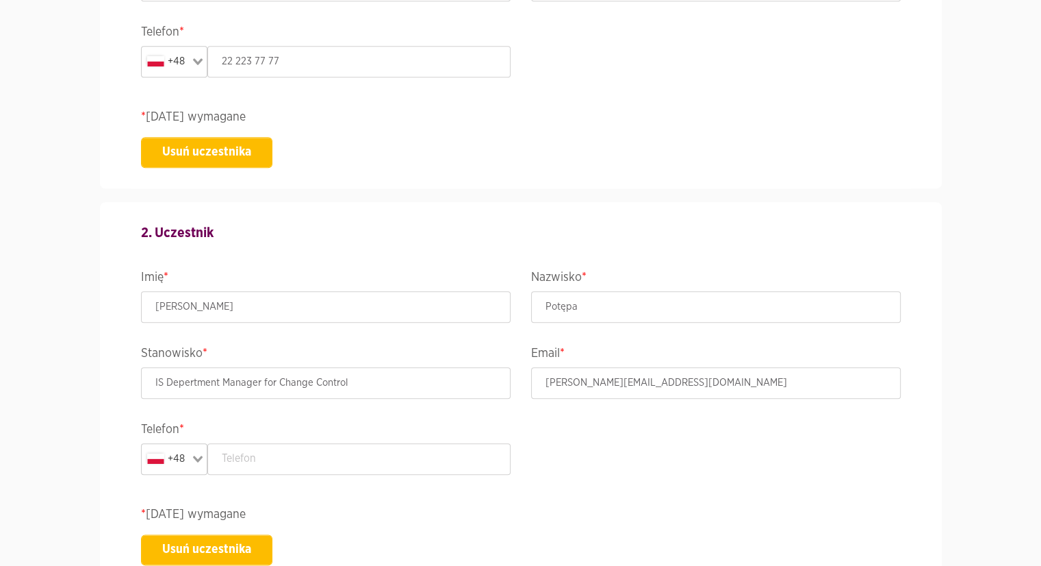
scroll to position [1445, 0]
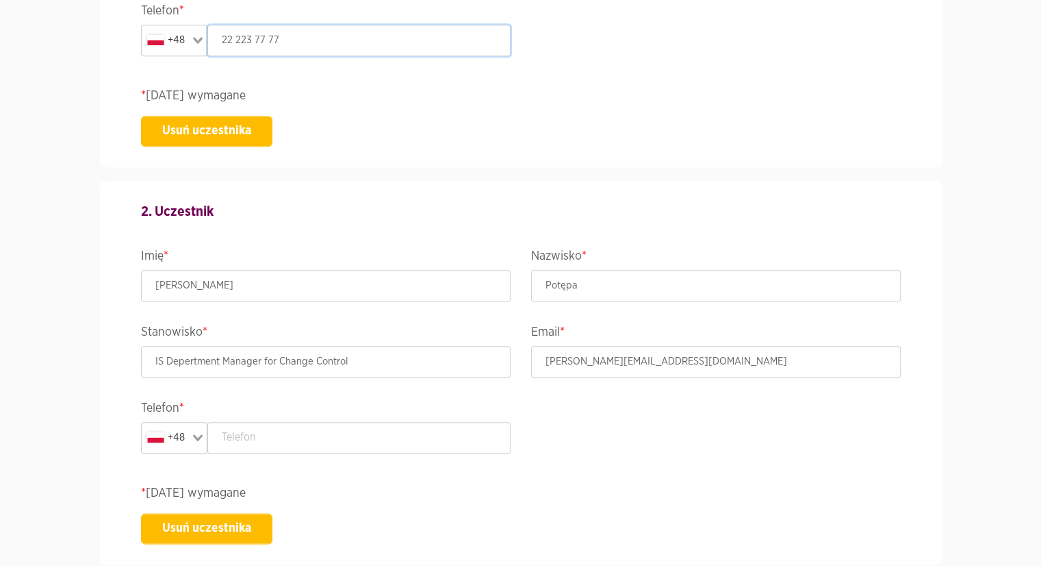
drag, startPoint x: 269, startPoint y: 40, endPoint x: 223, endPoint y: 44, distance: 46.1
click at [223, 44] on input "22 223 77 77" at bounding box center [358, 40] width 303 height 31
drag, startPoint x: 285, startPoint y: 39, endPoint x: 205, endPoint y: 40, distance: 79.4
click at [205, 40] on div "+48 Loading... 22 223 77 77" at bounding box center [326, 40] width 370 height 31
click at [257, 439] on input "text" at bounding box center [358, 437] width 303 height 31
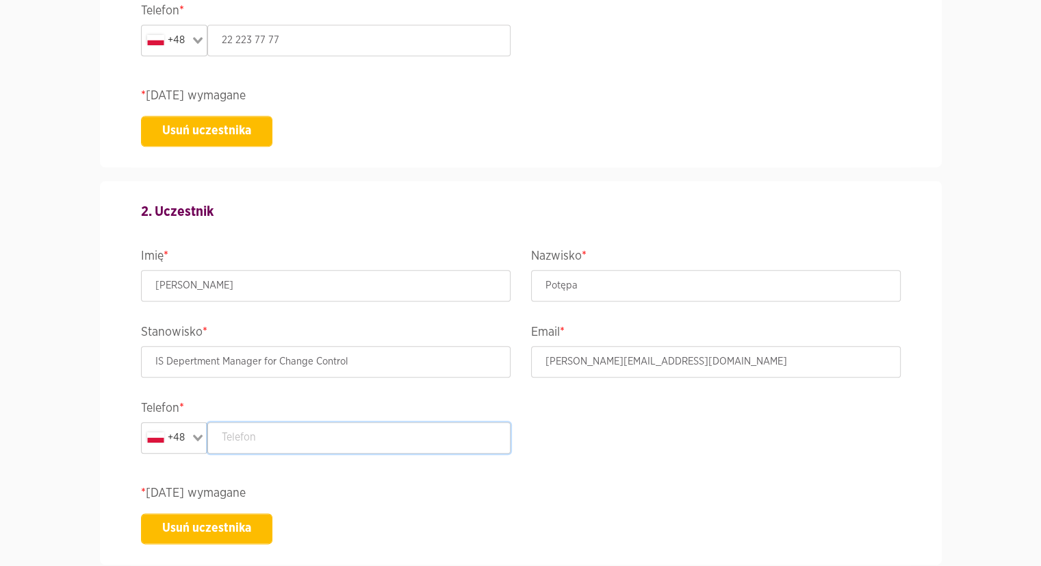
paste input "22 223 77 77"
type input "22 223 77 77"
click at [660, 447] on div "2. Uczestnik Imię * [PERSON_NAME] * Potępa Stanowisko * IS Depertment Manager f…" at bounding box center [521, 372] width 781 height 383
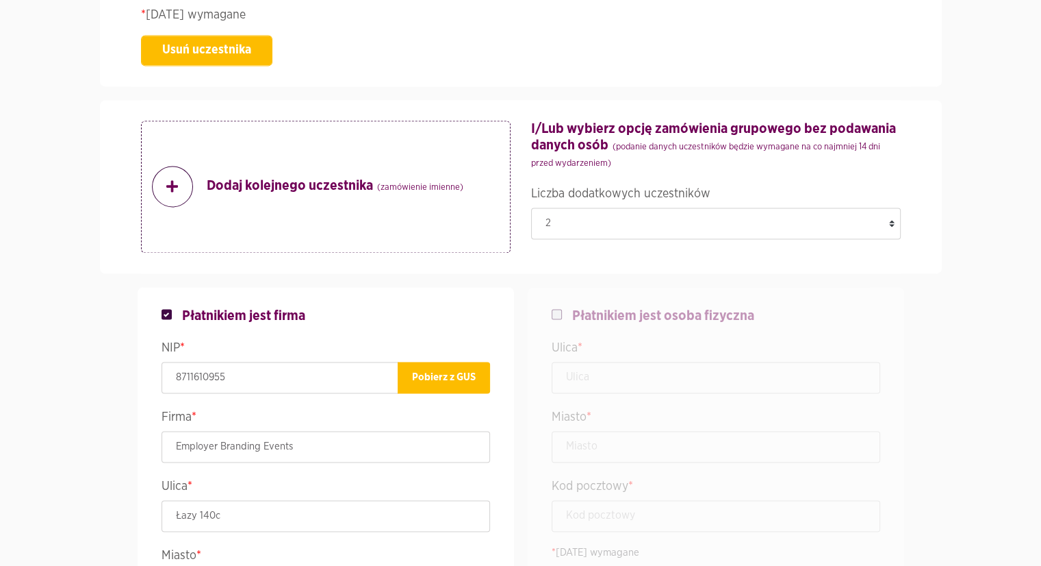
scroll to position [1924, 0]
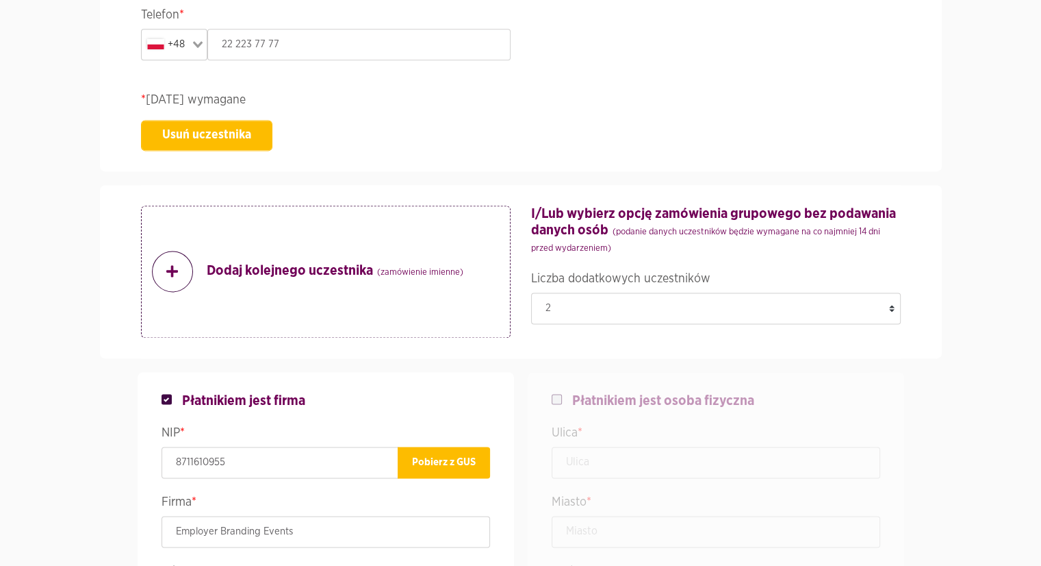
scroll to position [1719, 0]
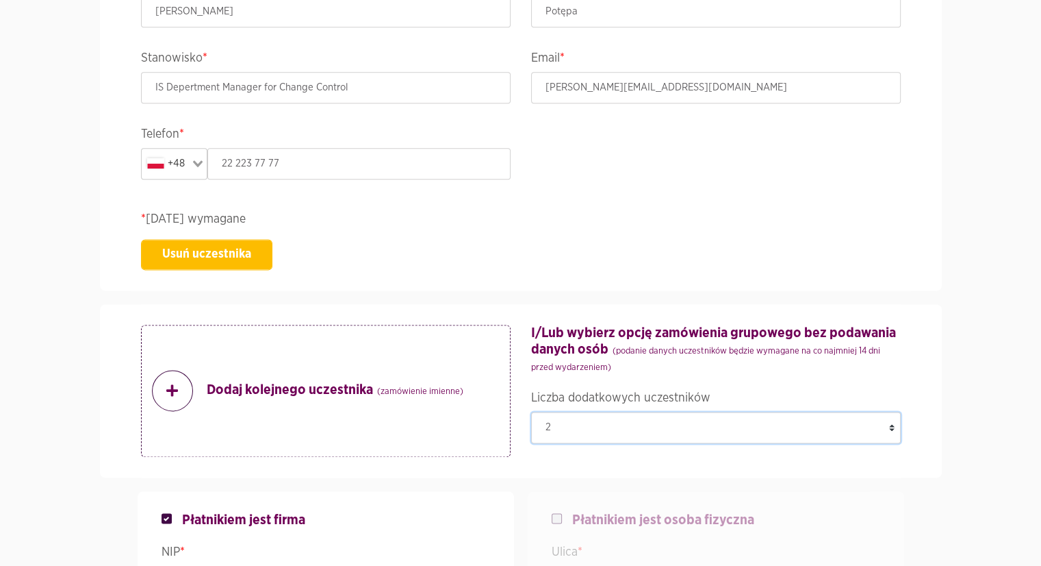
click at [892, 426] on select "0 1 2 3 4 5 6 7 8 9 10 11 12 13 14 15 16 17 18 19 20 21 22 23 24 25 26" at bounding box center [716, 427] width 370 height 31
select select "0"
click at [531, 412] on select "0 1 2 3 4 5 6 7 8 9 10 11 12 13 14 15 16 17 18 19 20 21 22 23 24 25 26" at bounding box center [716, 427] width 370 height 31
click at [911, 258] on div "2. Uczestnik Imię * [PERSON_NAME] * Potępa Stanowisko * IS Depertment Manager f…" at bounding box center [521, 98] width 781 height 383
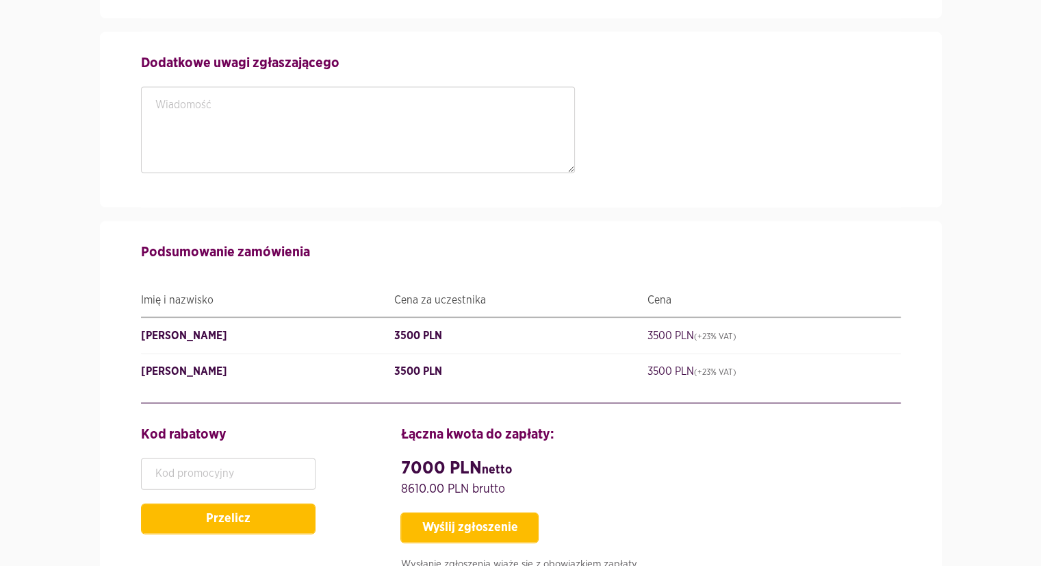
scroll to position [2989, 0]
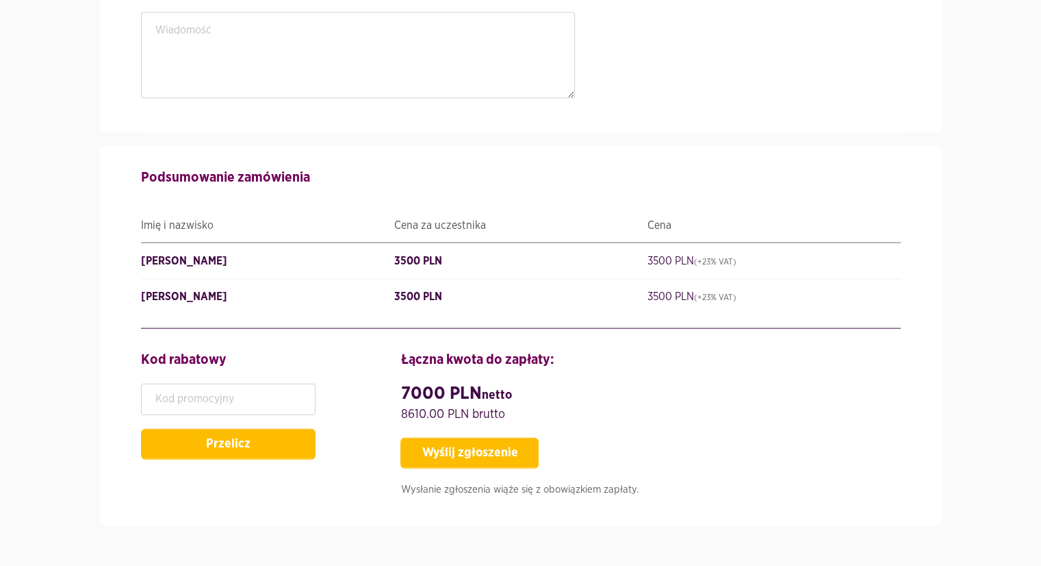
click at [465, 439] on button "Wyślij zgłoszenie" at bounding box center [470, 453] width 138 height 31
type input "EmployerBrandingEvents"
type input "[PERSON_NAME]"
type input "GlobalSeniorProcessSpecialistforChangeControl"
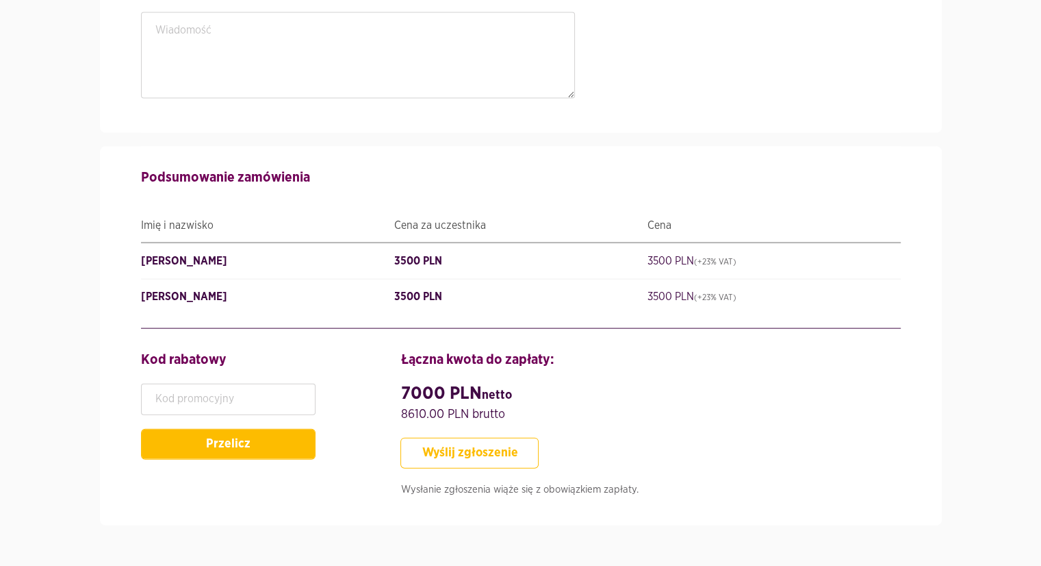
type input "222237777"
type input "ISDepertmentManagerforChangeControl"
type input "222237777"
